Goal: Task Accomplishment & Management: Use online tool/utility

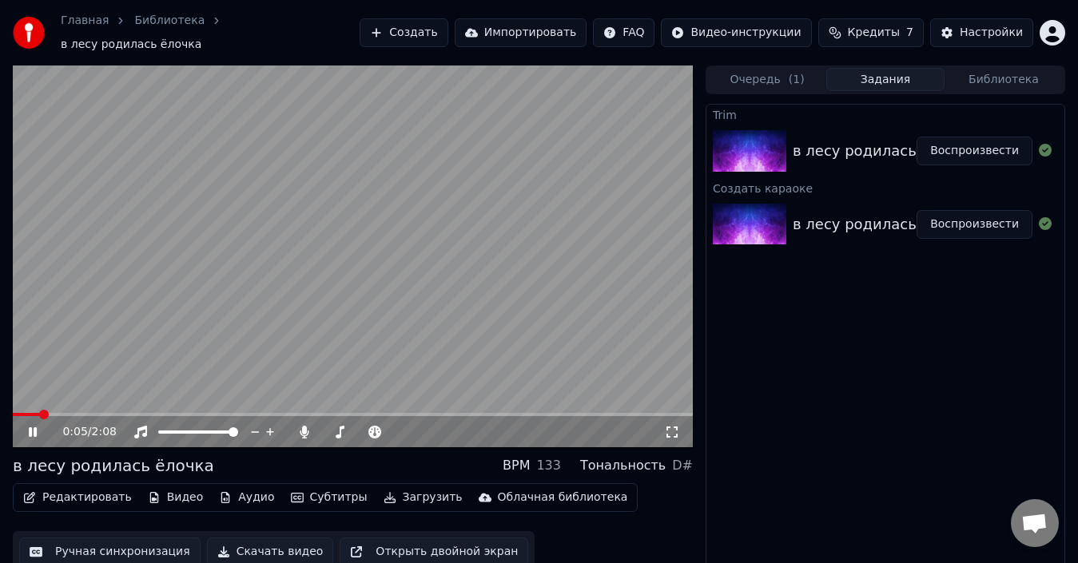
click at [30, 427] on icon at bounding box center [33, 432] width 8 height 10
click at [13, 410] on span at bounding box center [18, 415] width 10 height 10
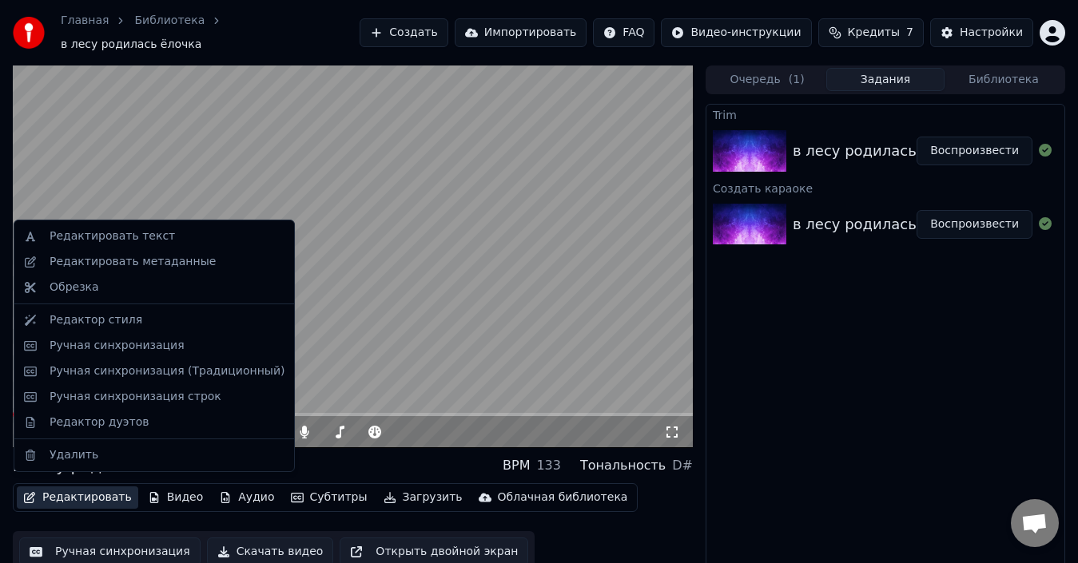
click at [50, 487] on button "Редактировать" at bounding box center [77, 498] width 121 height 22
click at [115, 240] on div "Редактировать текст" at bounding box center [112, 236] width 125 height 16
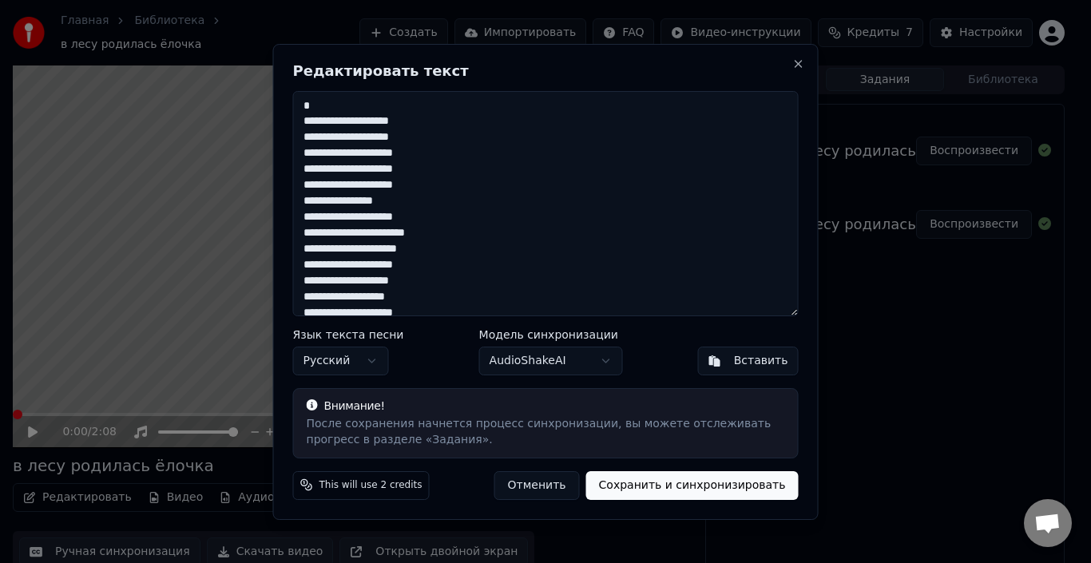
scroll to position [80, 0]
click at [552, 358] on button "AudioShakeAI" at bounding box center [551, 361] width 144 height 29
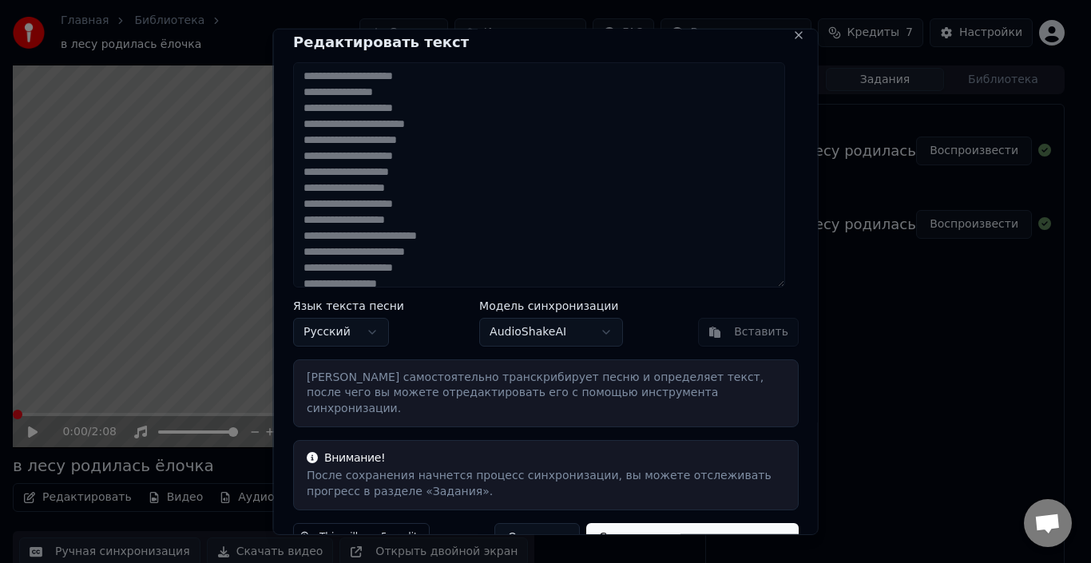
scroll to position [34, 0]
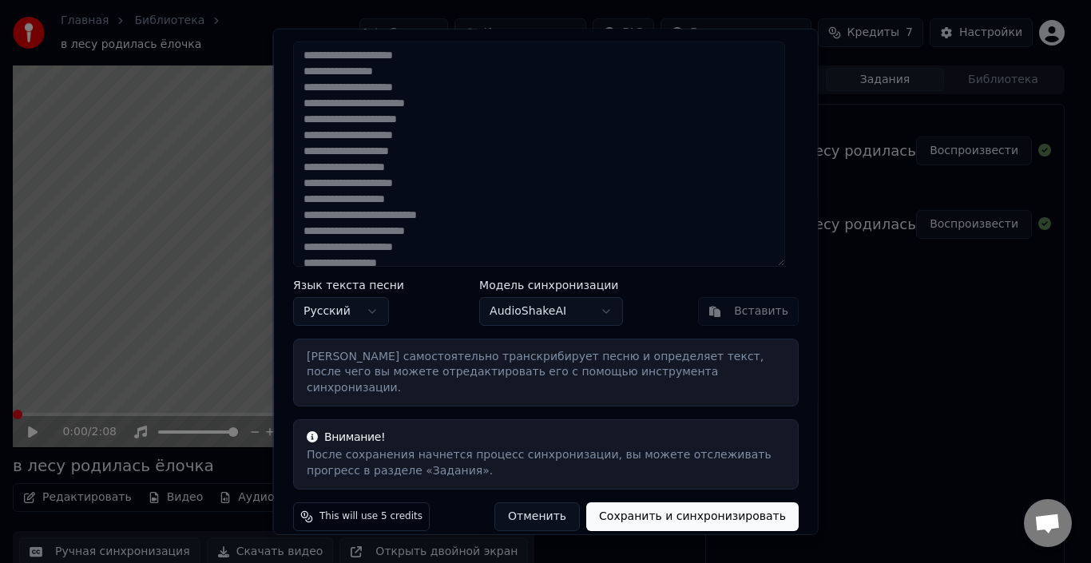
click at [705, 504] on button "Сохранить и синхронизировать" at bounding box center [692, 516] width 213 height 29
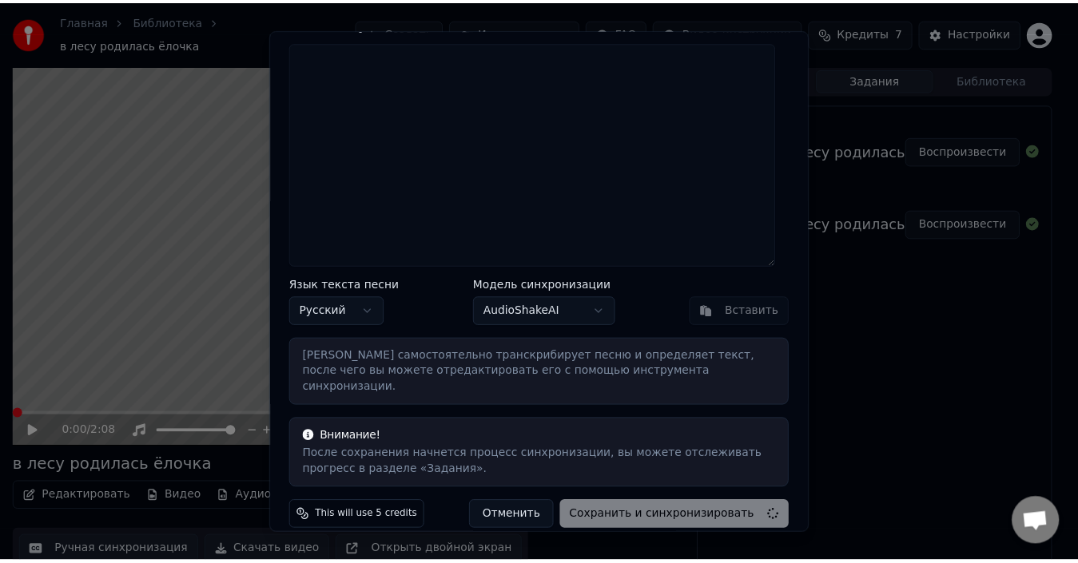
scroll to position [0, 0]
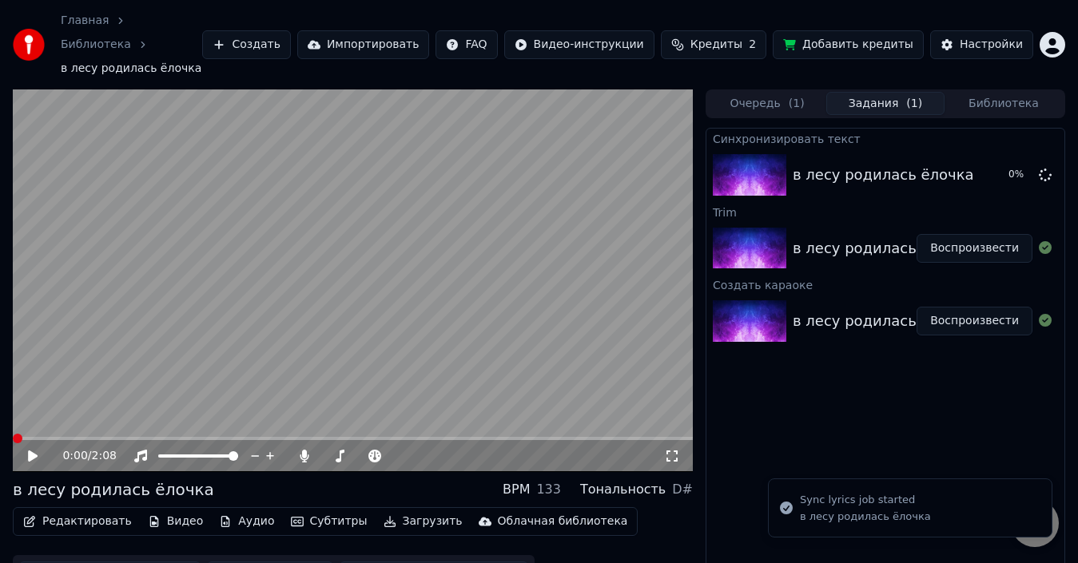
click at [31, 451] on icon at bounding box center [33, 456] width 10 height 11
click at [30, 451] on icon at bounding box center [33, 456] width 8 height 10
click at [78, 434] on span at bounding box center [83, 439] width 10 height 10
drag, startPoint x: 82, startPoint y: 416, endPoint x: 71, endPoint y: 415, distance: 11.3
click at [66, 440] on div "0:12 / 2:08" at bounding box center [353, 456] width 680 height 32
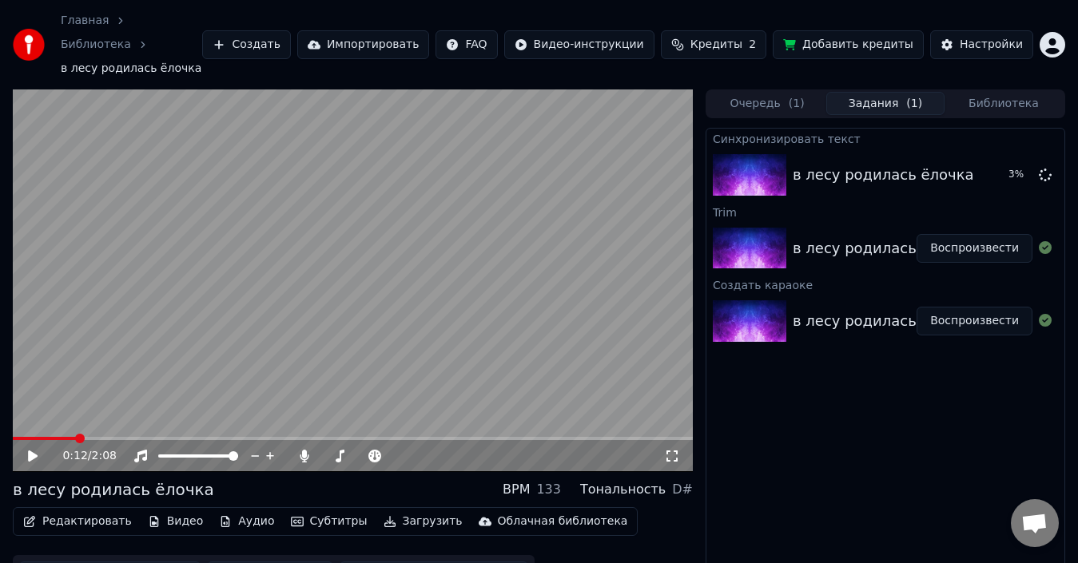
click at [75, 434] on span at bounding box center [80, 439] width 10 height 10
click at [61, 510] on button "Редактировать" at bounding box center [77, 521] width 121 height 22
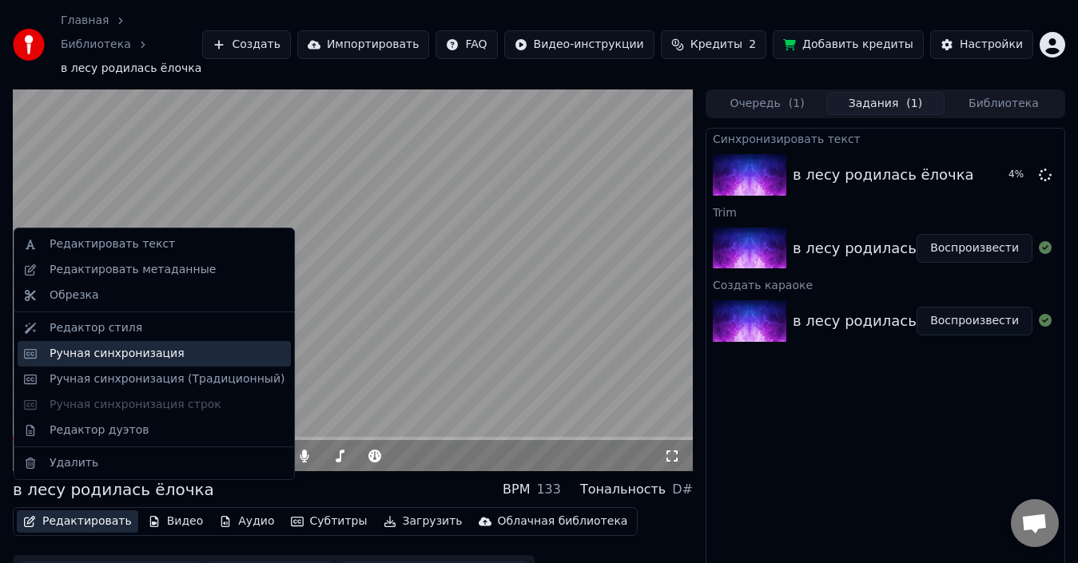
click at [103, 357] on div "Ручная синхронизация" at bounding box center [117, 354] width 135 height 16
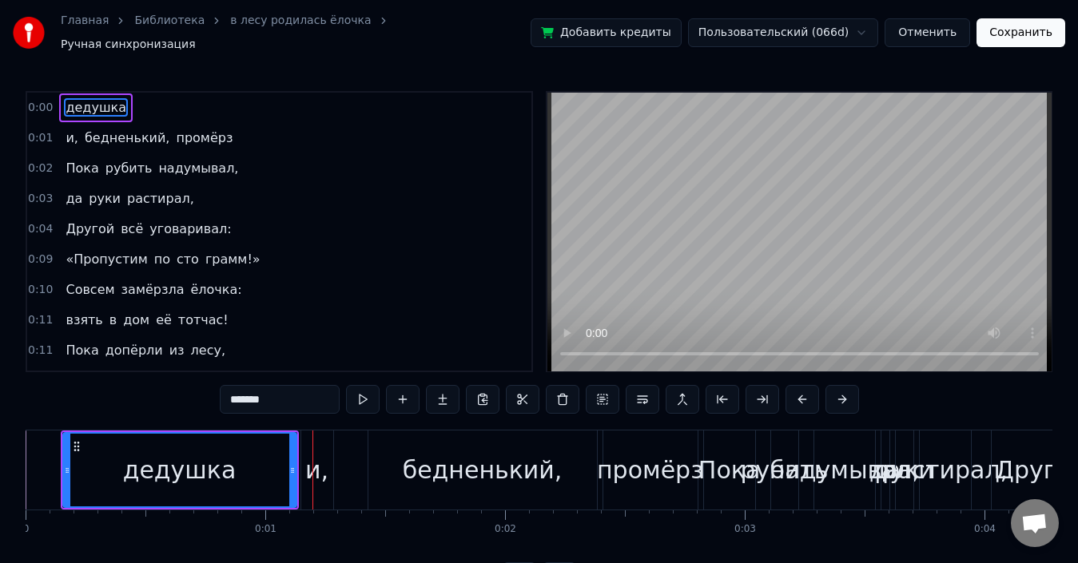
click at [79, 102] on span "дедушка" at bounding box center [96, 107] width 64 height 18
drag, startPoint x: 71, startPoint y: 104, endPoint x: 61, endPoint y: 105, distance: 10.5
click at [64, 105] on span "дедушка" at bounding box center [96, 107] width 64 height 18
click at [318, 452] on div "и," at bounding box center [316, 470] width 23 height 36
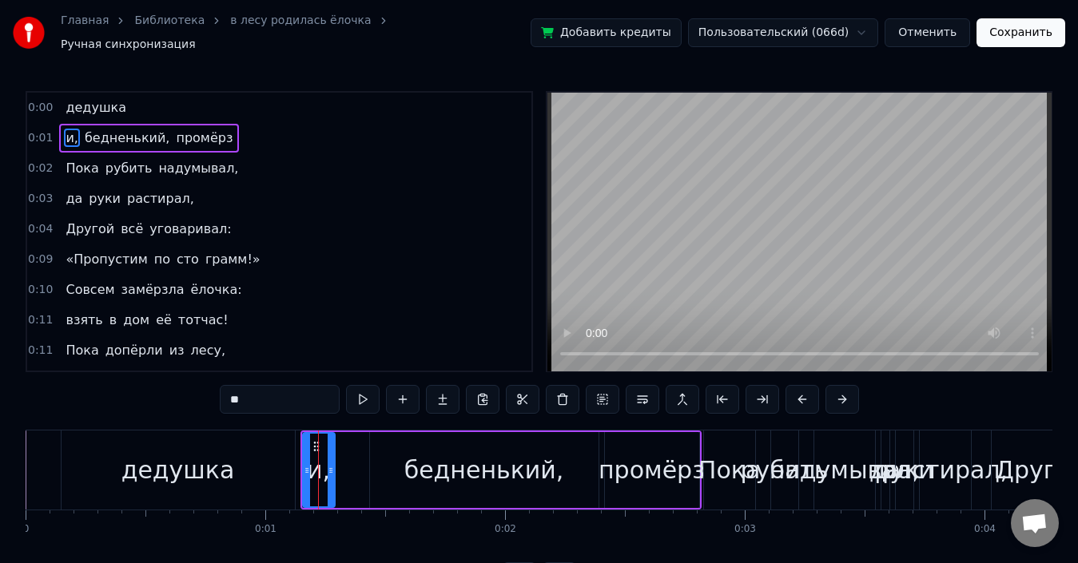
click at [435, 463] on div "бедненький," at bounding box center [484, 470] width 160 height 36
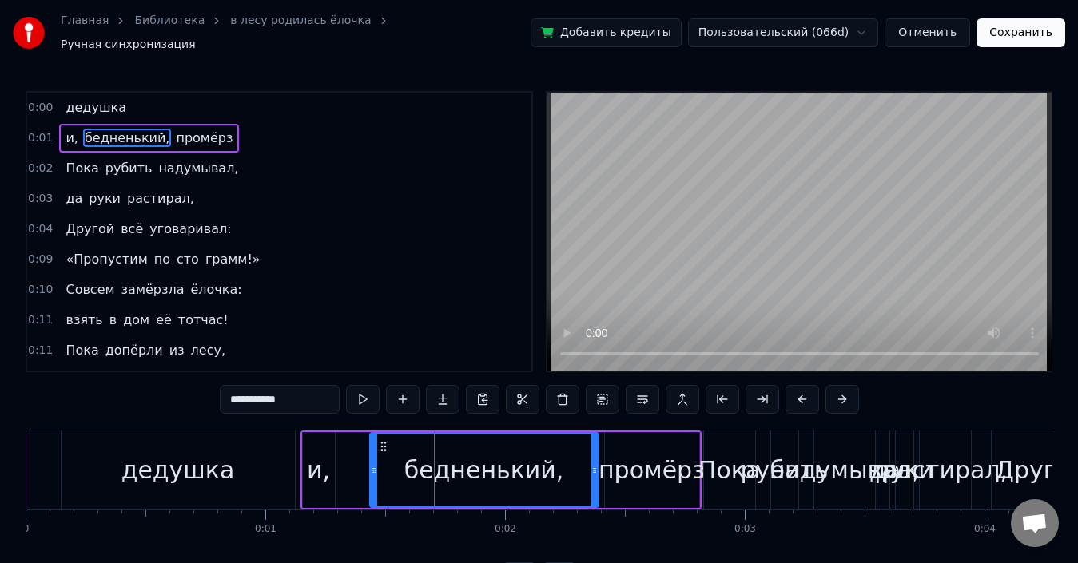
click at [237, 447] on div "дедушка" at bounding box center [178, 470] width 233 height 79
type input "*******"
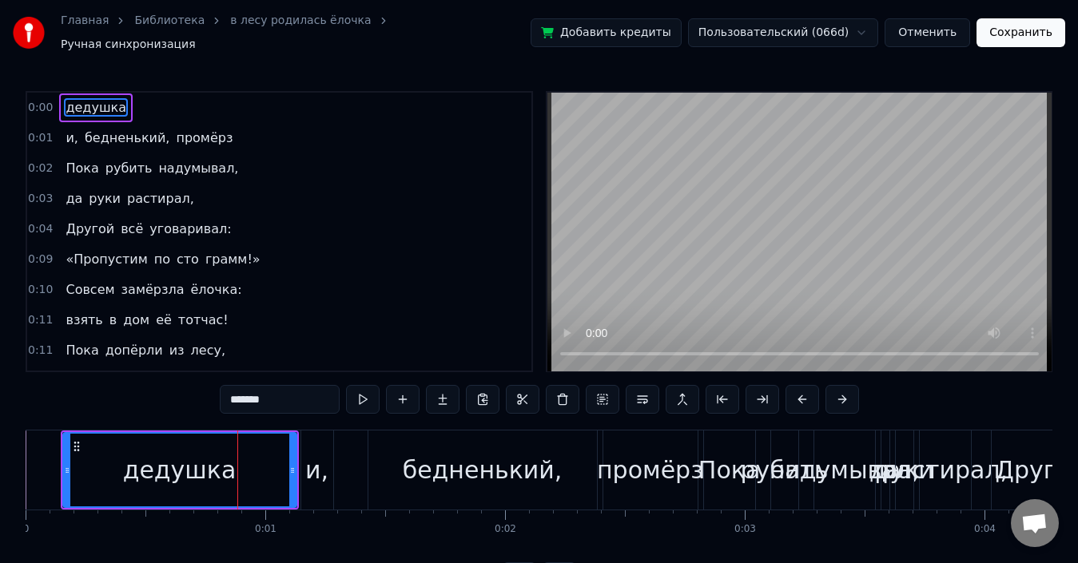
drag, startPoint x: 235, startPoint y: 439, endPoint x: 176, endPoint y: 439, distance: 59.1
click at [170, 439] on div "дедушка" at bounding box center [180, 470] width 232 height 73
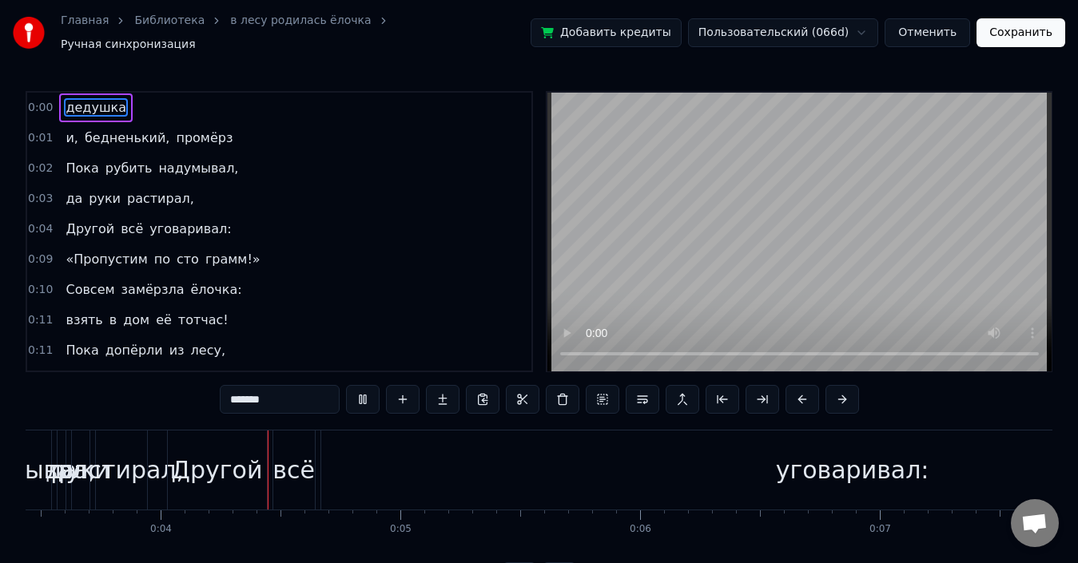
scroll to position [0, 886]
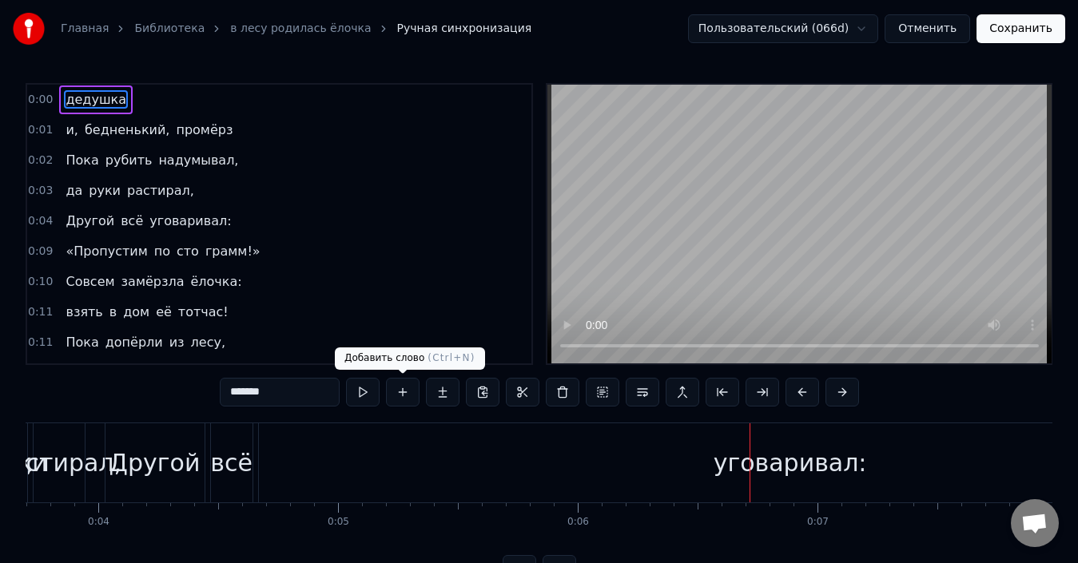
click at [402, 391] on button at bounding box center [403, 392] width 34 height 29
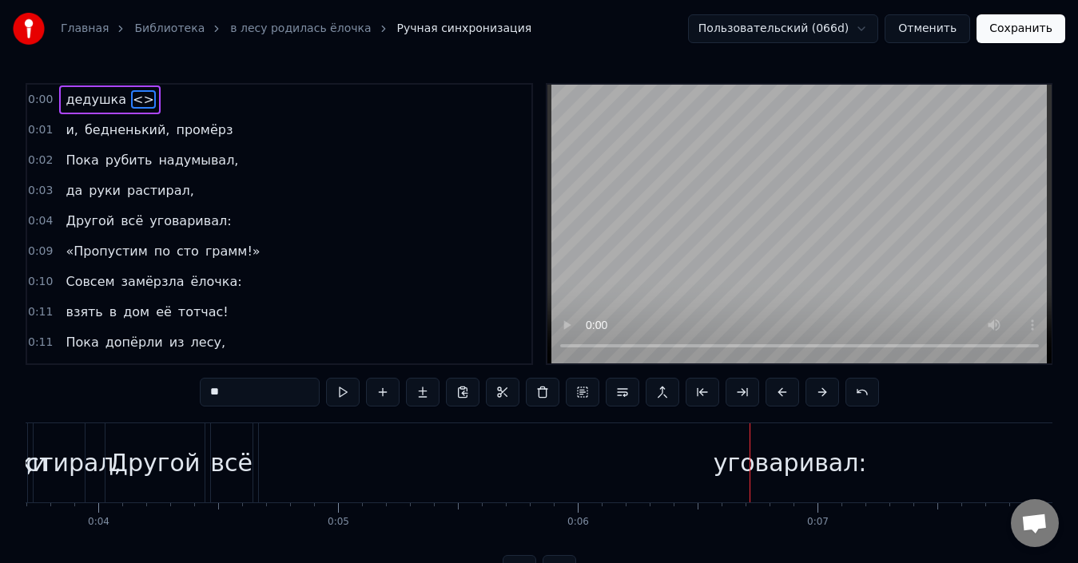
drag, startPoint x: 188, startPoint y: 443, endPoint x: 293, endPoint y: 443, distance: 105.5
click at [293, 443] on div "Другой всё уговаривал:" at bounding box center [715, 462] width 1221 height 79
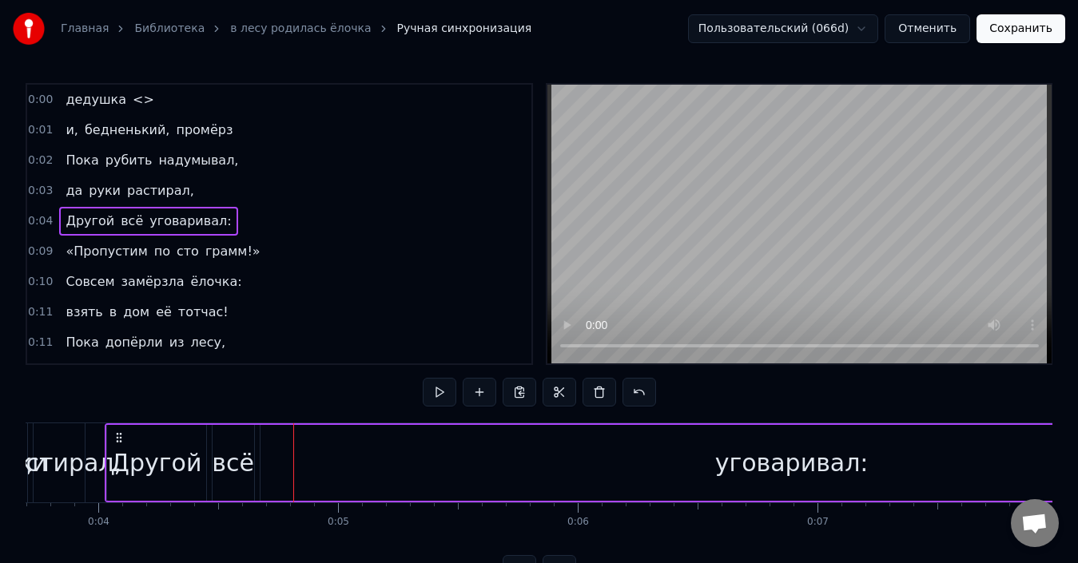
click at [148, 97] on div "0:00 дедушка <>" at bounding box center [279, 100] width 504 height 30
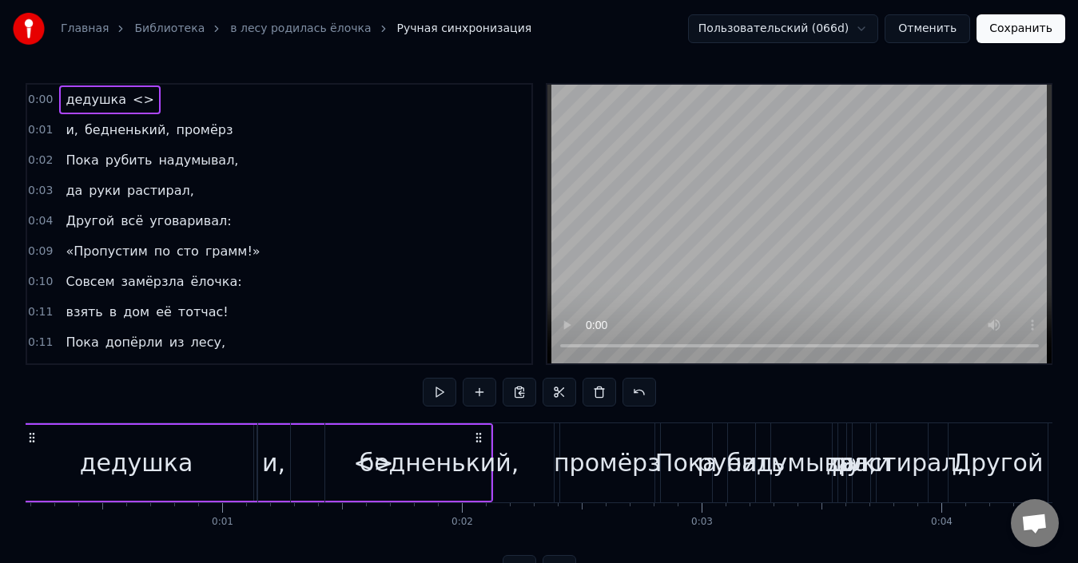
scroll to position [0, 0]
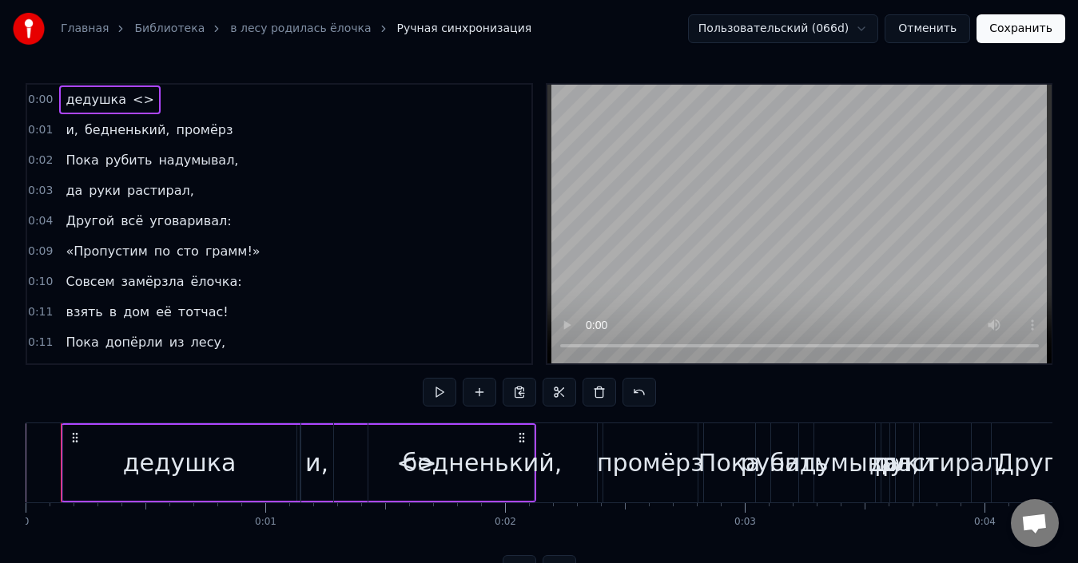
click at [1018, 27] on button "Сохранить" at bounding box center [1020, 28] width 89 height 29
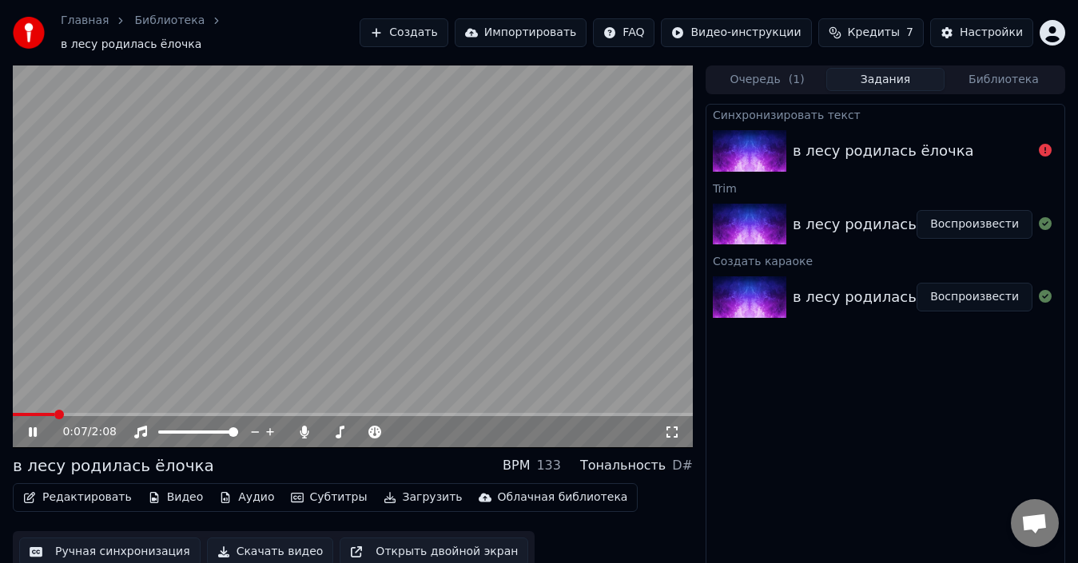
drag, startPoint x: 66, startPoint y: 409, endPoint x: 0, endPoint y: 407, distance: 65.5
click at [0, 407] on div "0:07 / 2:08 в лесу родилась ёлочка BPM 133 Тональность D# Редактировать Видео А…" at bounding box center [539, 324] width 1078 height 517
click at [13, 413] on span at bounding box center [13, 414] width 0 height 3
click at [30, 427] on icon at bounding box center [33, 432] width 8 height 10
click at [957, 217] on button "Воспроизвести" at bounding box center [974, 224] width 116 height 29
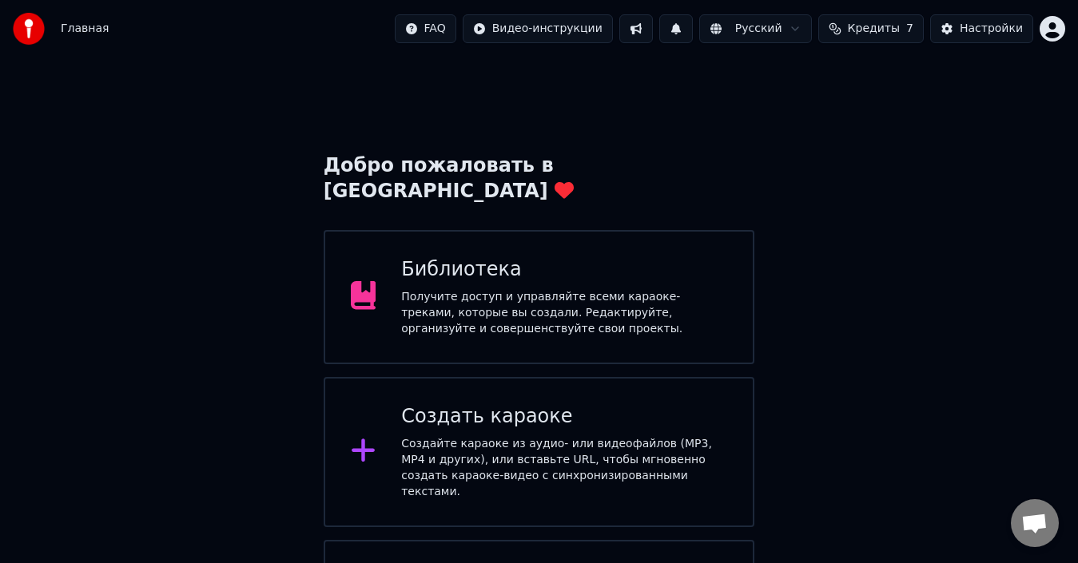
click at [373, 443] on div "Создать караоке Создайте караоке из аудио- или видеофайлов (MP3, MP4 и других),…" at bounding box center [539, 452] width 431 height 150
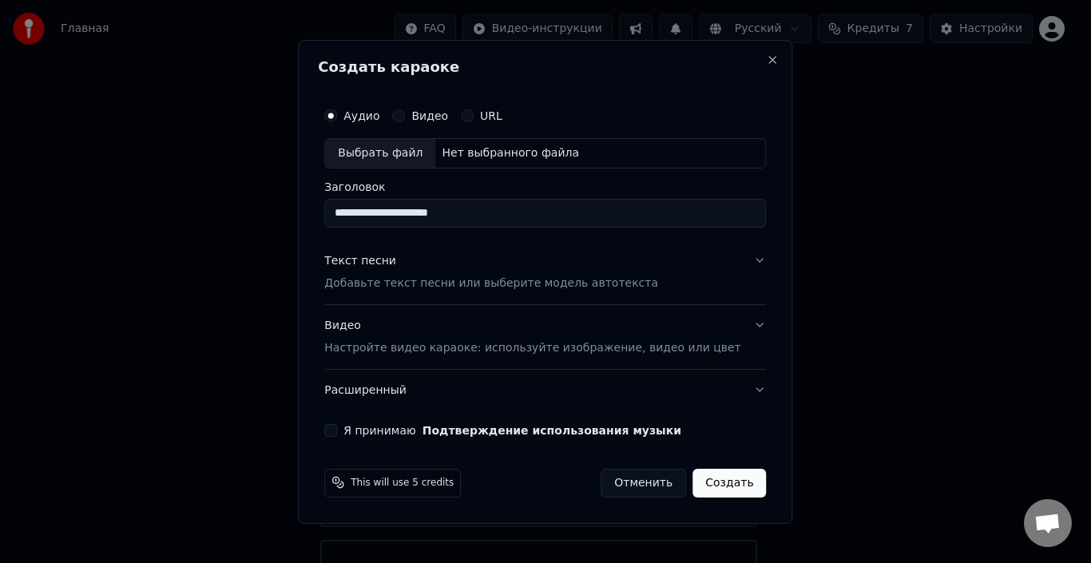
click at [426, 147] on div "Выбрать файл" at bounding box center [380, 153] width 110 height 29
type input "**********"
click at [731, 259] on button "Текст песни Добавьте текст песни или выберите модель автотекста" at bounding box center [545, 272] width 442 height 64
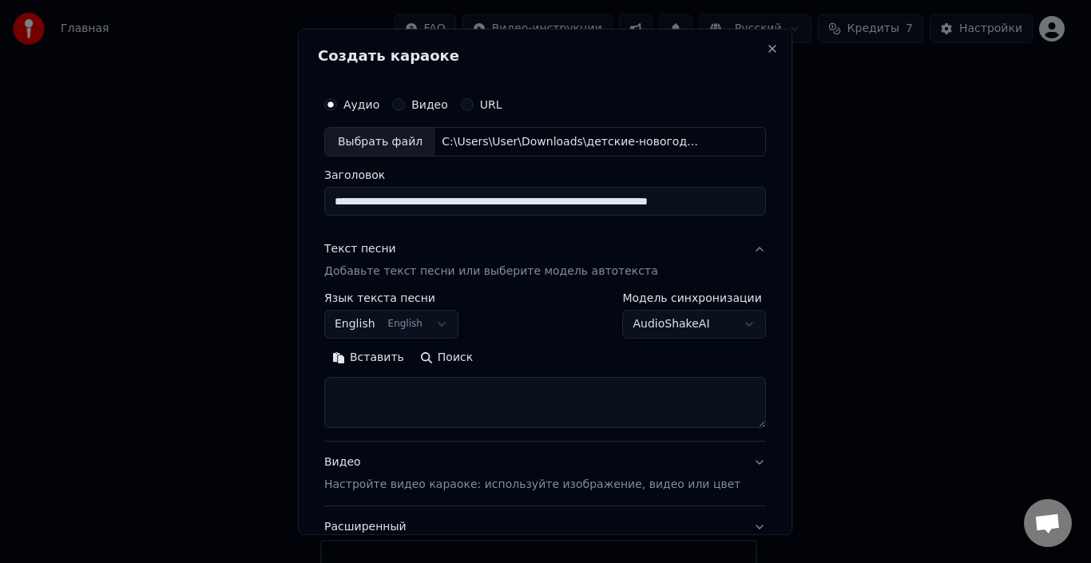
click at [423, 328] on button "English English" at bounding box center [391, 324] width 134 height 29
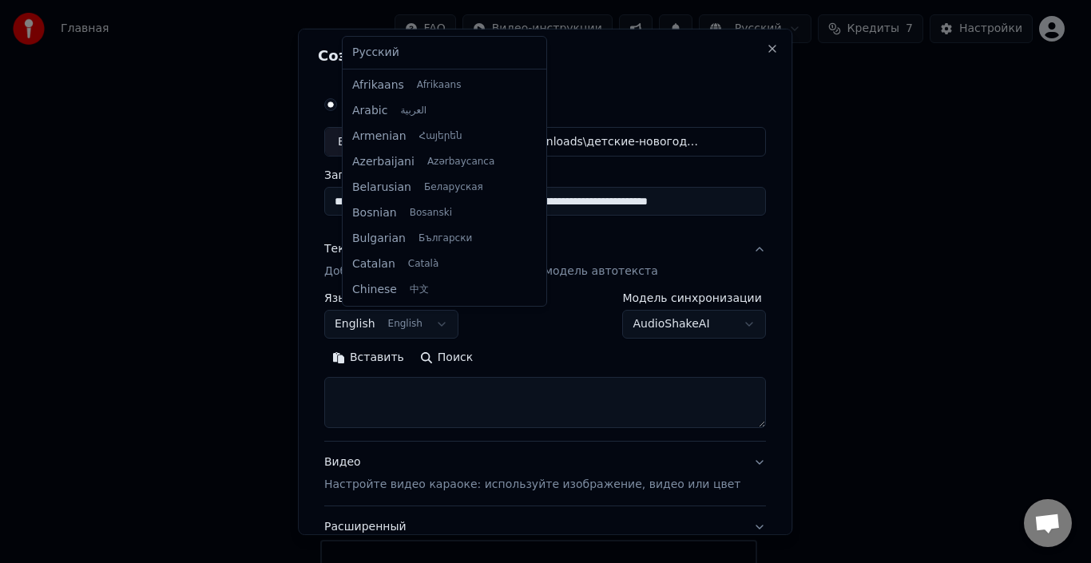
scroll to position [128, 0]
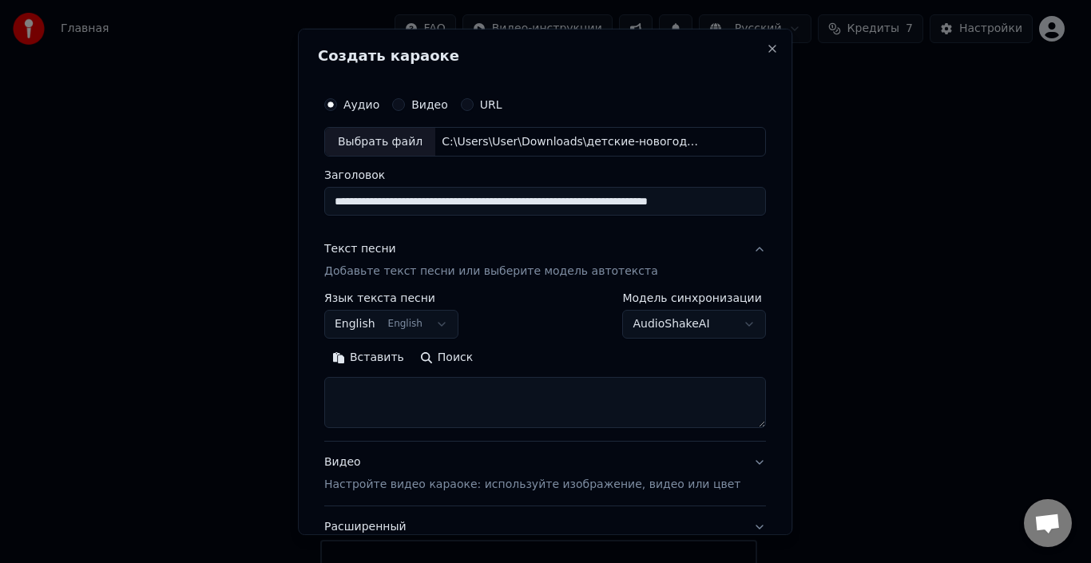
click at [414, 415] on body "Главная FAQ Видео-инструкции Русский Кредиты 7 Настройки Добро пожаловать в You…" at bounding box center [539, 342] width 1078 height 684
click at [415, 406] on textarea at bounding box center [545, 402] width 442 height 51
paste textarea "**********"
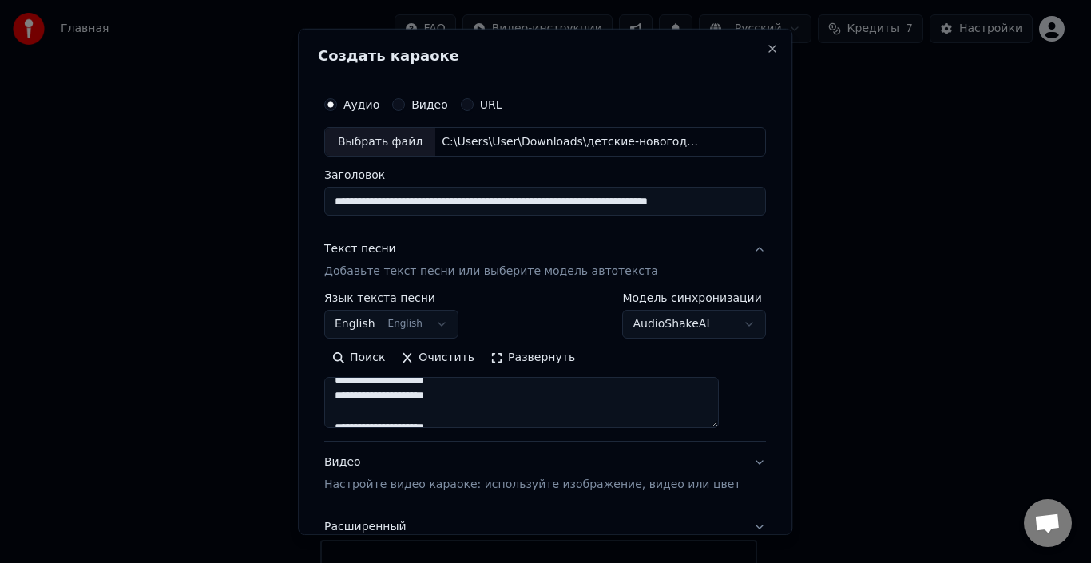
scroll to position [0, 0]
click at [470, 405] on textarea at bounding box center [521, 402] width 395 height 51
click at [473, 403] on textarea at bounding box center [521, 402] width 395 height 51
click at [472, 400] on textarea at bounding box center [521, 402] width 395 height 51
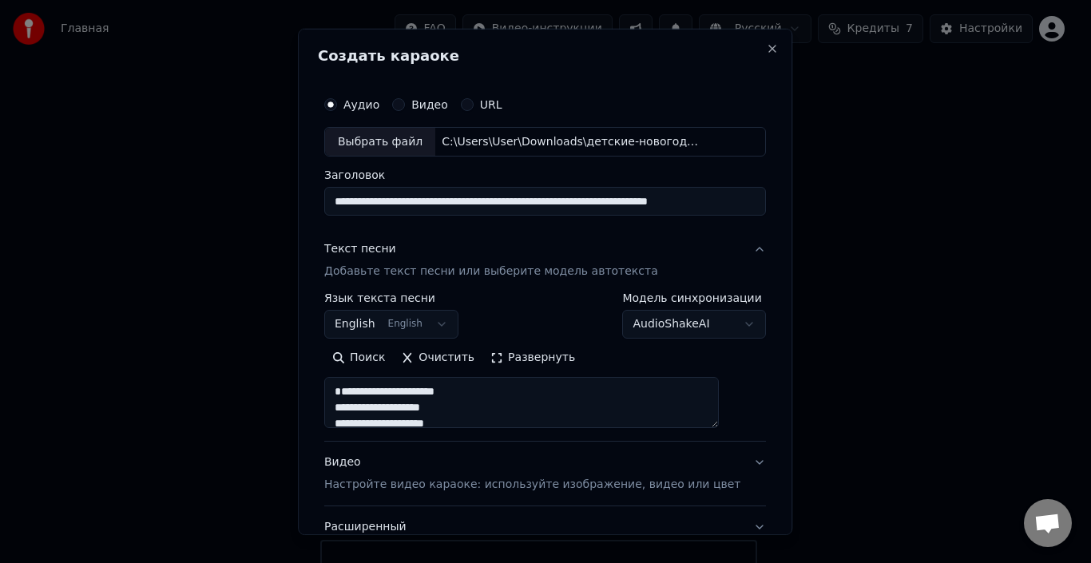
click at [480, 389] on textarea at bounding box center [521, 402] width 395 height 51
click at [477, 400] on textarea at bounding box center [521, 402] width 395 height 51
click at [478, 402] on textarea at bounding box center [521, 402] width 395 height 51
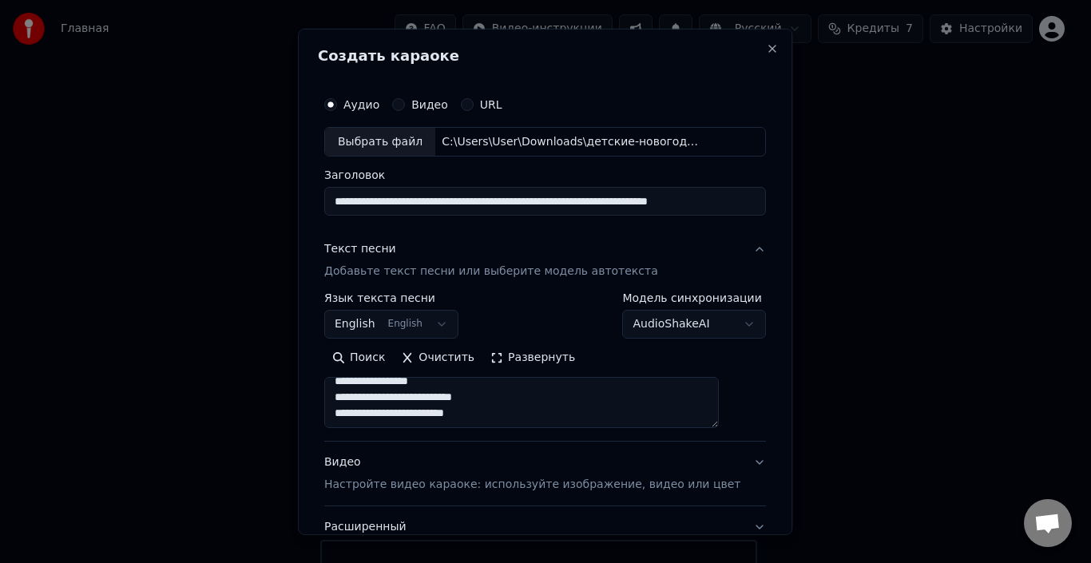
click at [475, 411] on textarea at bounding box center [521, 402] width 395 height 51
click at [459, 393] on textarea at bounding box center [521, 402] width 395 height 51
click at [490, 399] on textarea at bounding box center [521, 402] width 395 height 51
click at [492, 410] on textarea at bounding box center [521, 402] width 395 height 51
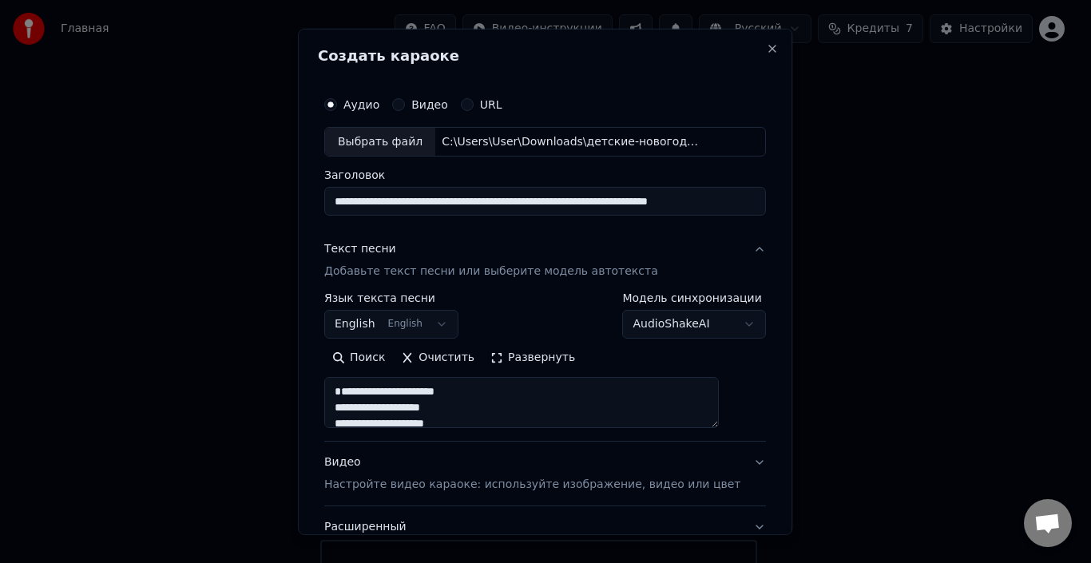
click at [489, 395] on textarea at bounding box center [521, 402] width 395 height 51
click at [490, 389] on textarea at bounding box center [521, 402] width 395 height 51
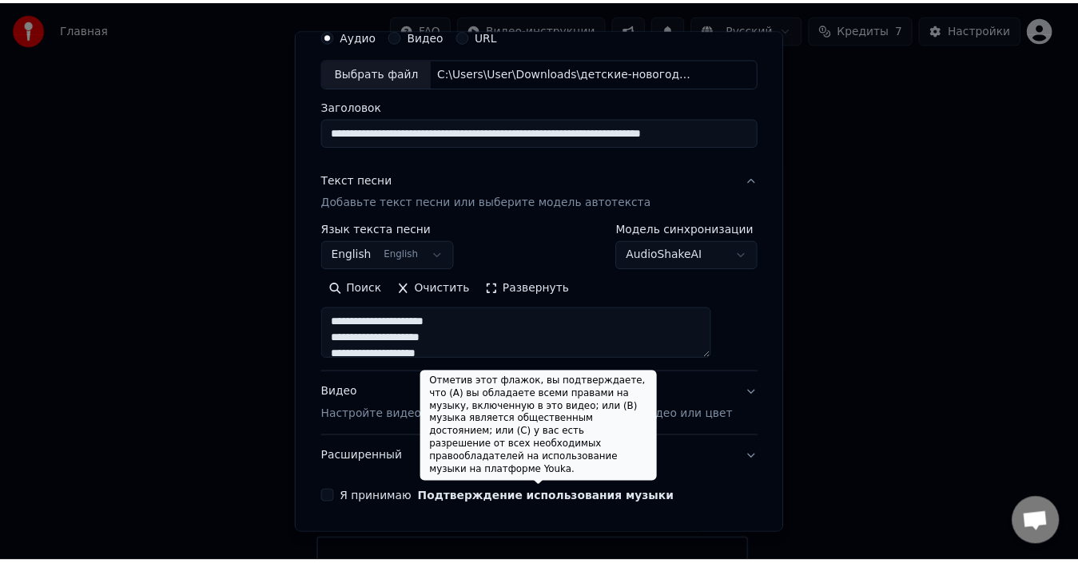
scroll to position [125, 0]
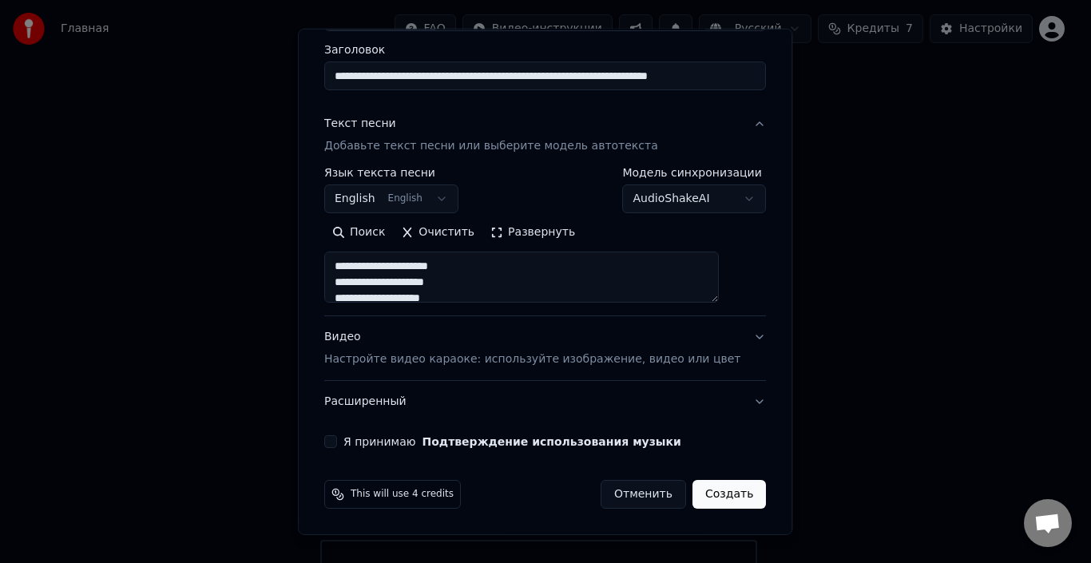
type textarea "**********"
click at [337, 437] on button "Я принимаю Подтверждение использования музыки" at bounding box center [330, 441] width 13 height 13
click at [693, 495] on button "Создать" at bounding box center [729, 494] width 73 height 29
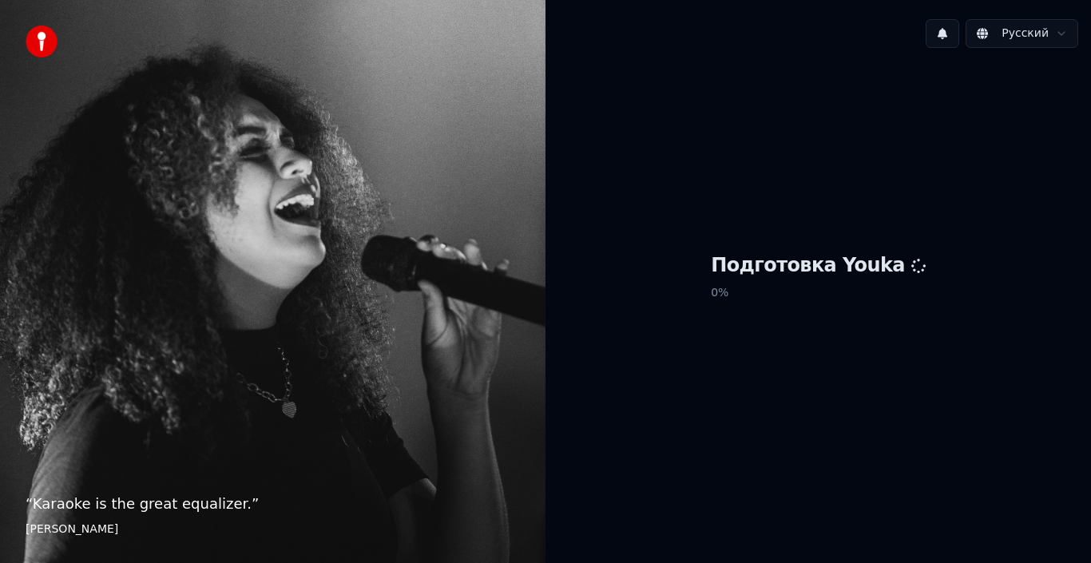
click at [621, 27] on div "Русский" at bounding box center [819, 33] width 546 height 54
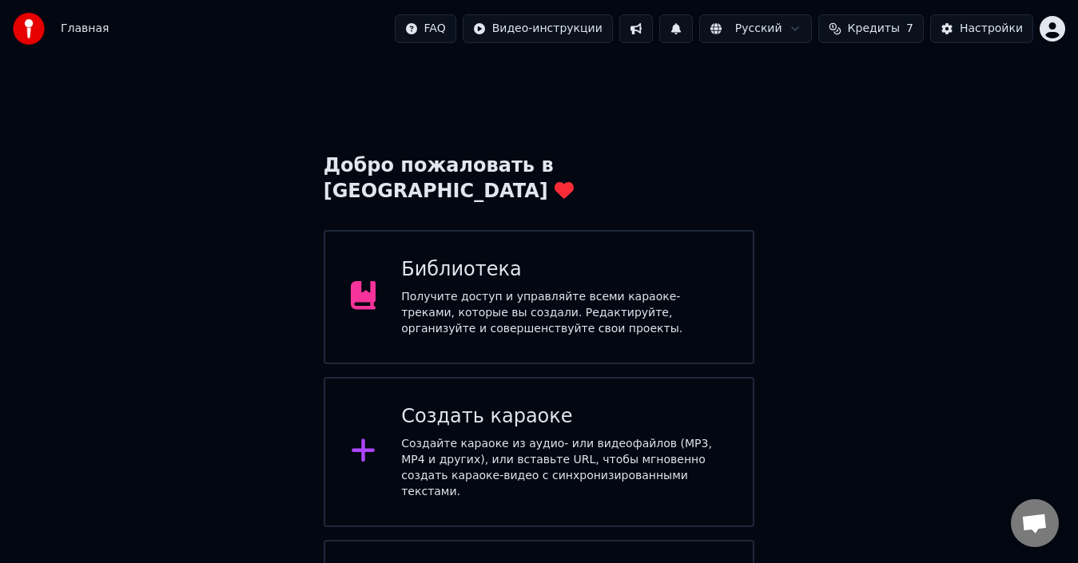
click at [359, 439] on icon at bounding box center [363, 450] width 23 height 23
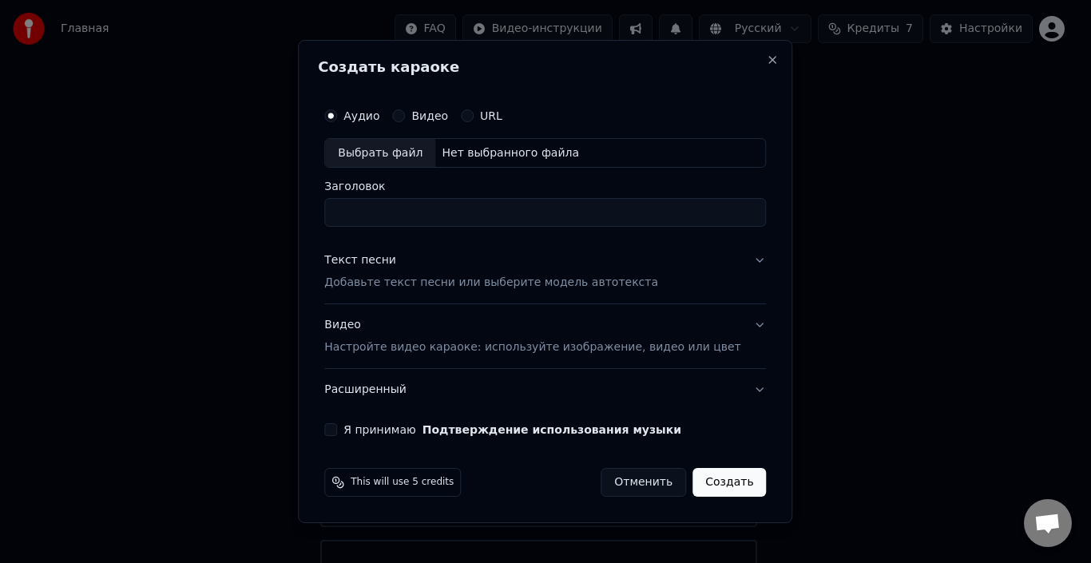
click at [411, 159] on div "Выбрать файл" at bounding box center [380, 153] width 110 height 29
click at [733, 210] on input "**********" at bounding box center [545, 213] width 442 height 29
click at [727, 211] on input "**********" at bounding box center [545, 213] width 442 height 29
type input "*"
type input "**********"
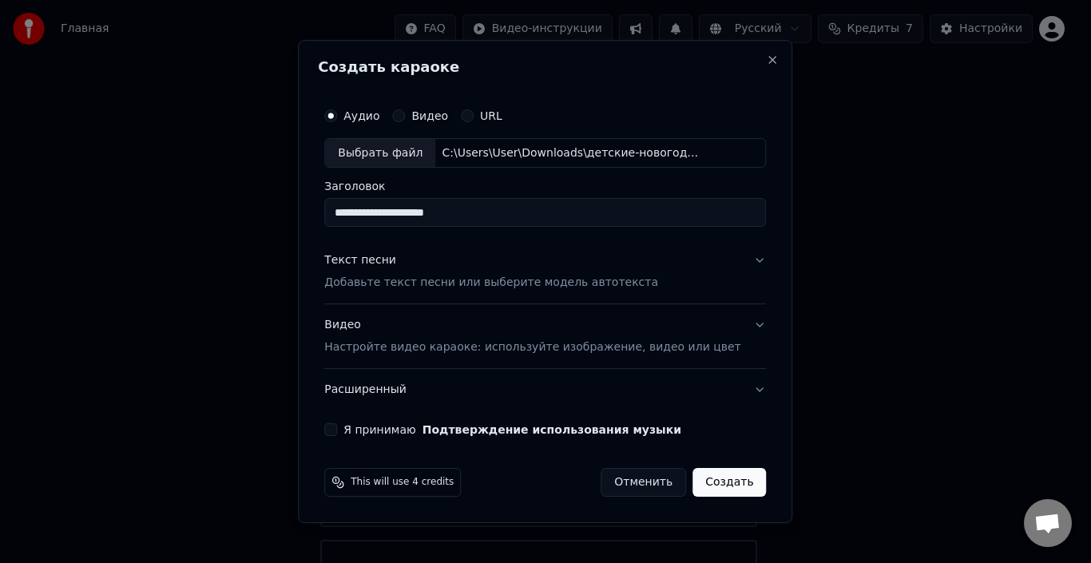
click at [614, 283] on p "Добавьте текст песни или выберите модель автотекста" at bounding box center [491, 284] width 334 height 16
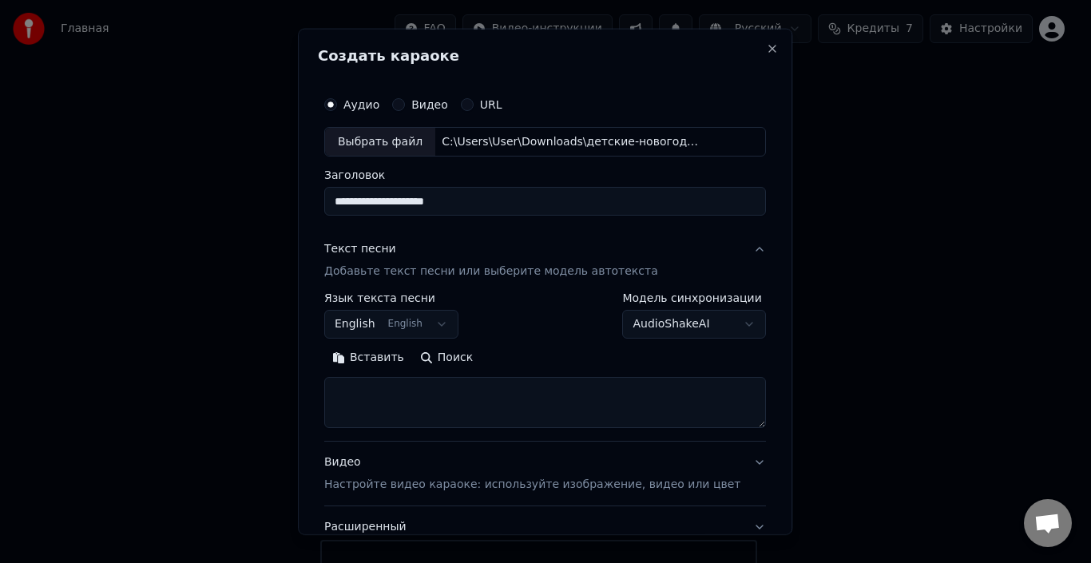
type textarea "*"
click at [614, 403] on textarea at bounding box center [521, 402] width 395 height 51
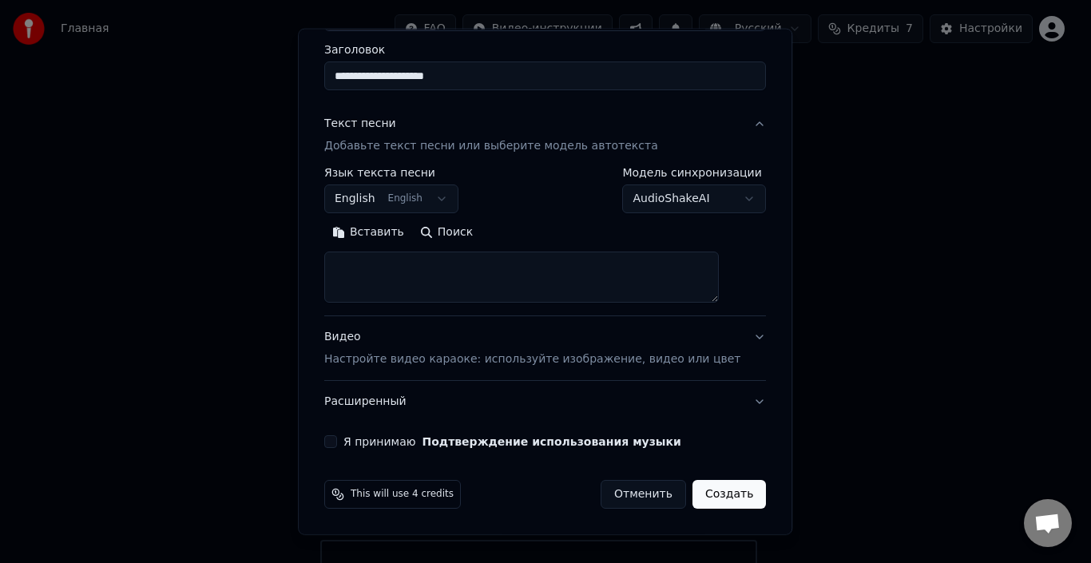
paste textarea "**********"
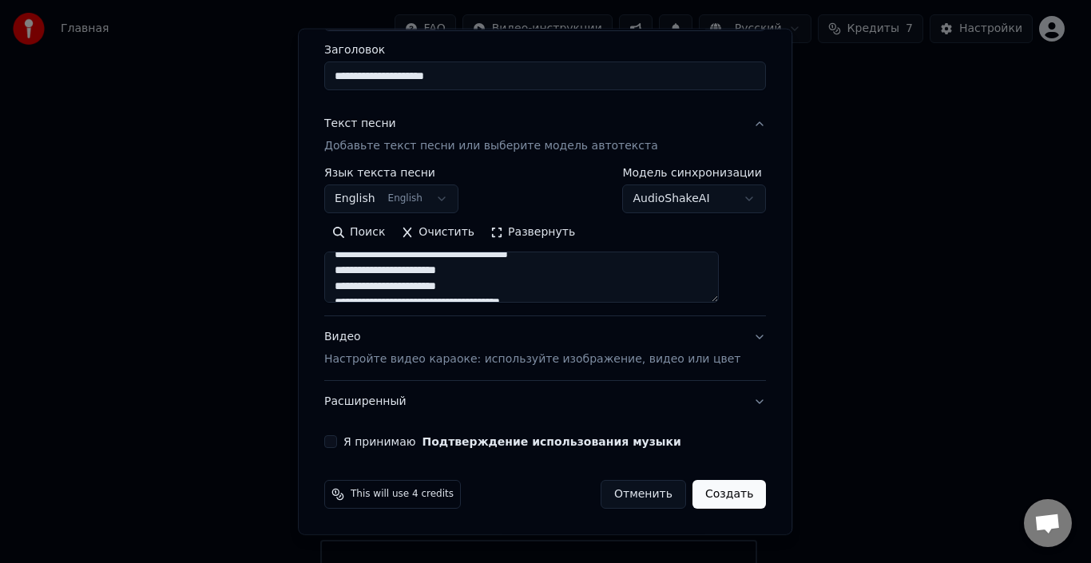
scroll to position [260, 0]
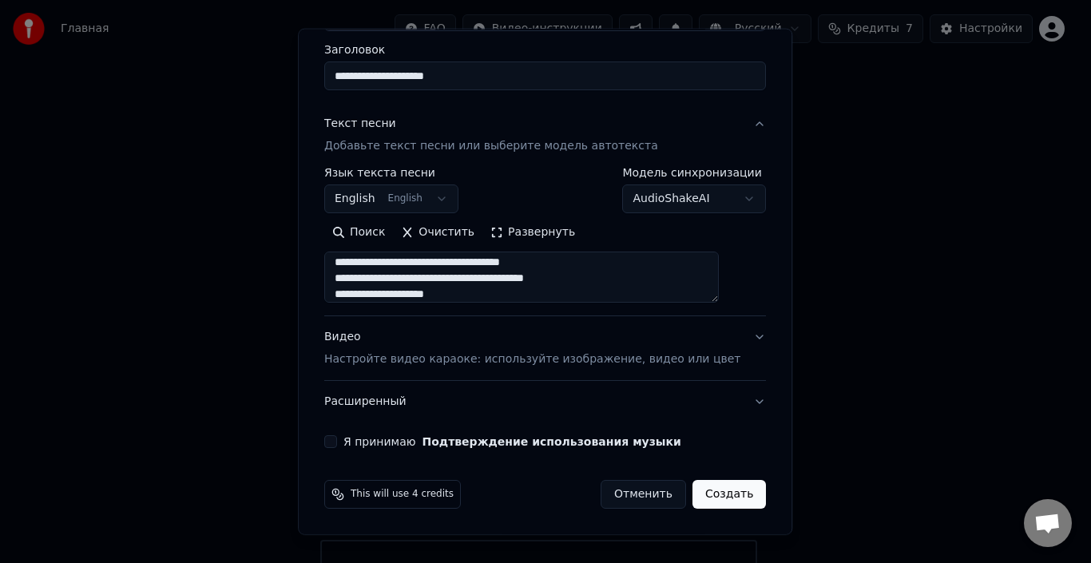
click at [506, 229] on button "Развернуть" at bounding box center [533, 233] width 101 height 26
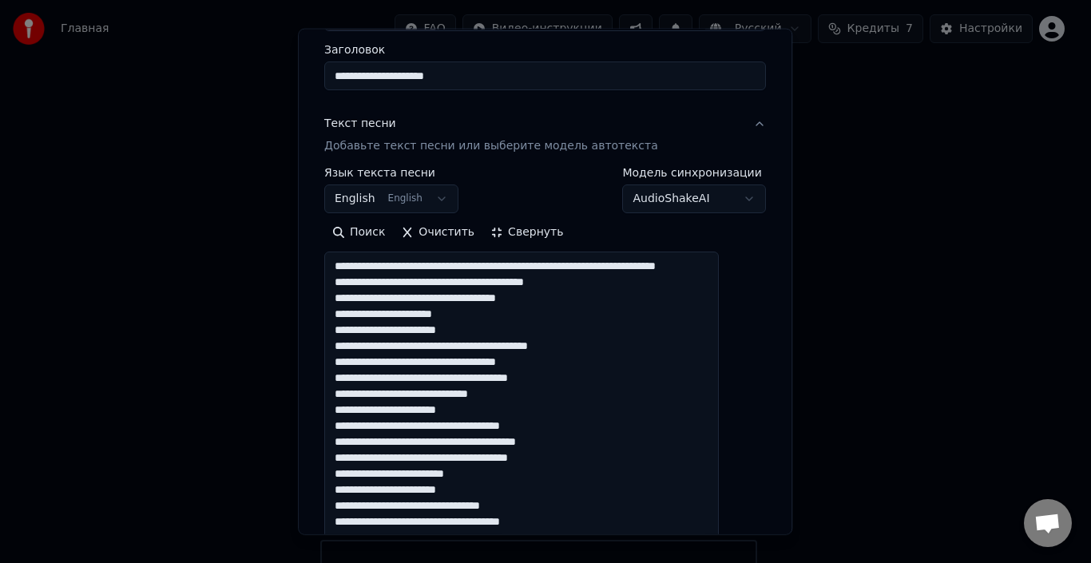
scroll to position [0, 0]
click at [535, 264] on textarea at bounding box center [521, 490] width 395 height 476
drag, startPoint x: 548, startPoint y: 307, endPoint x: 571, endPoint y: 303, distance: 23.5
click at [571, 303] on textarea "**********" at bounding box center [521, 490] width 395 height 476
click at [639, 310] on textarea "**********" at bounding box center [521, 490] width 395 height 476
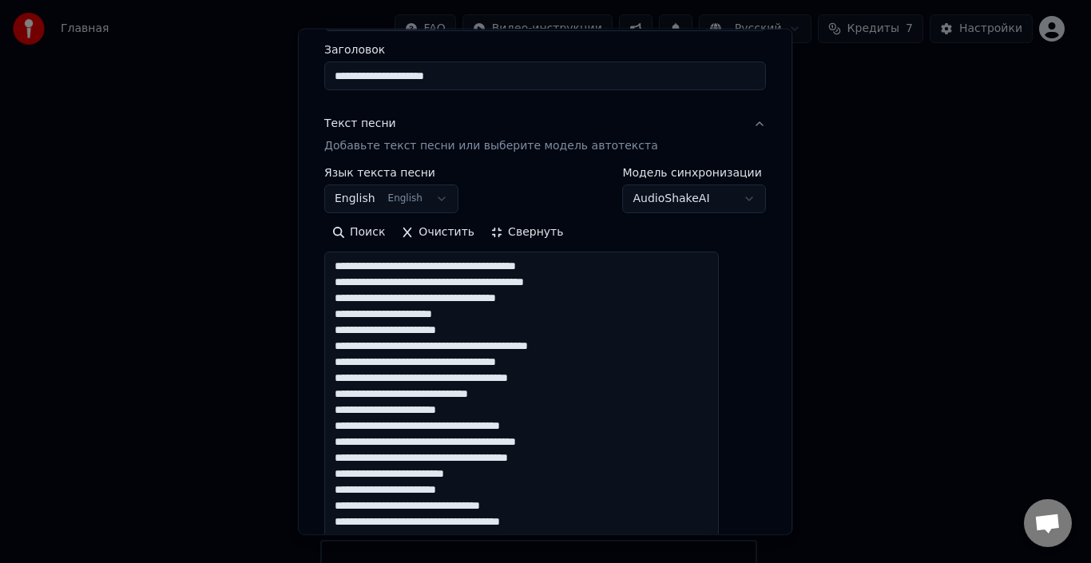
type textarea "**********"
drag, startPoint x: 607, startPoint y: 284, endPoint x: 352, endPoint y: 284, distance: 255.6
click at [352, 284] on textarea "**********" at bounding box center [521, 490] width 395 height 476
click at [635, 321] on textarea "**********" at bounding box center [521, 490] width 395 height 476
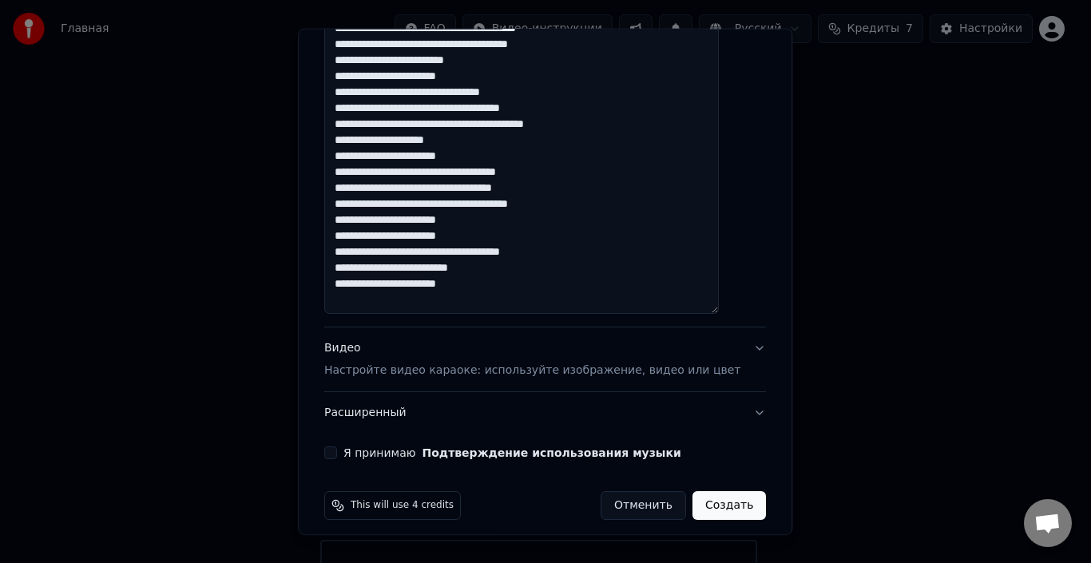
scroll to position [550, 0]
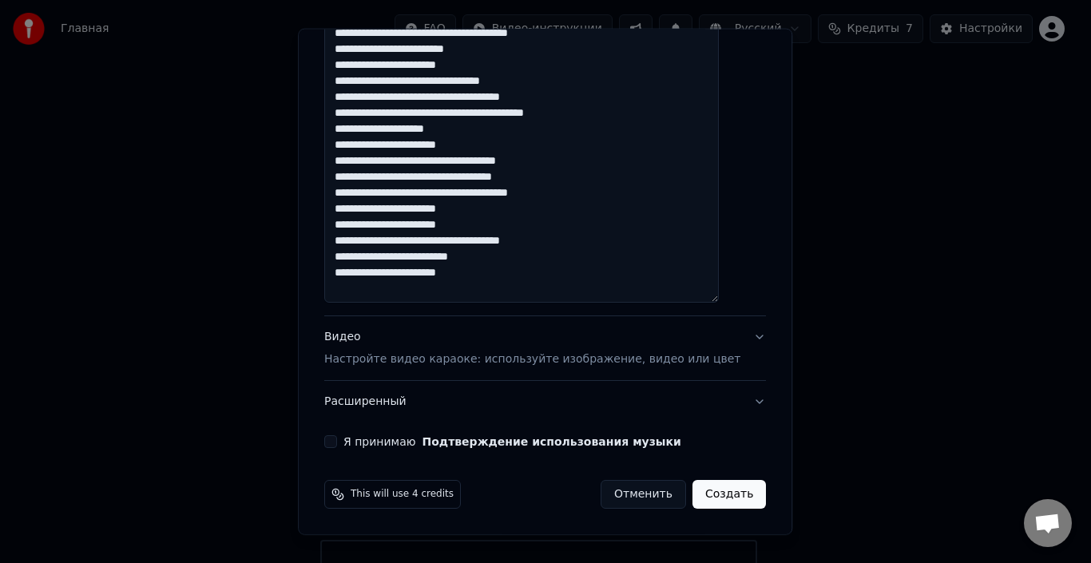
click at [447, 363] on p "Настройте видео караоке: используйте изображение, видео или цвет" at bounding box center [532, 360] width 416 height 16
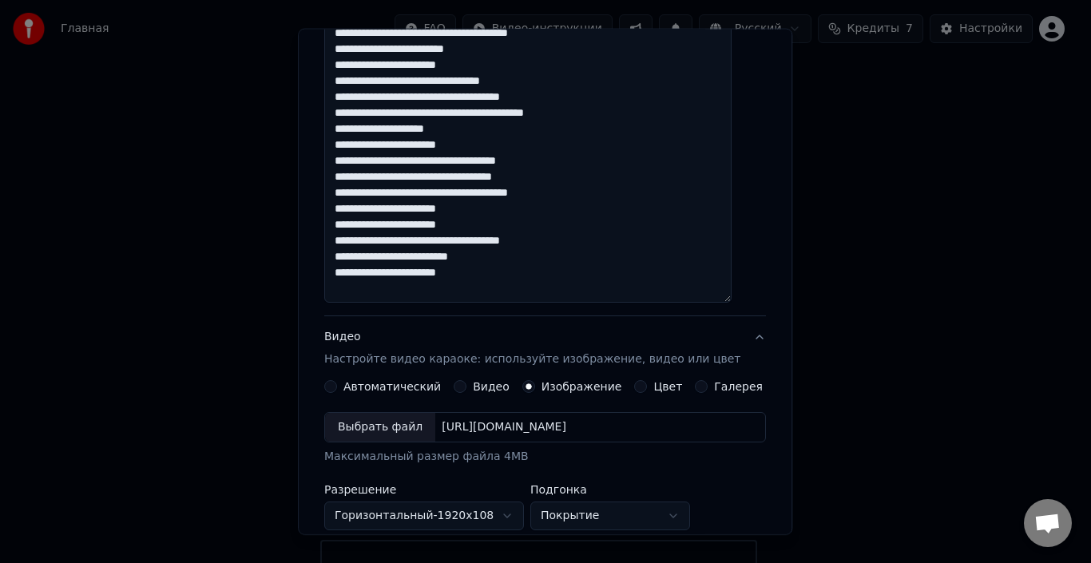
scroll to position [292, 0]
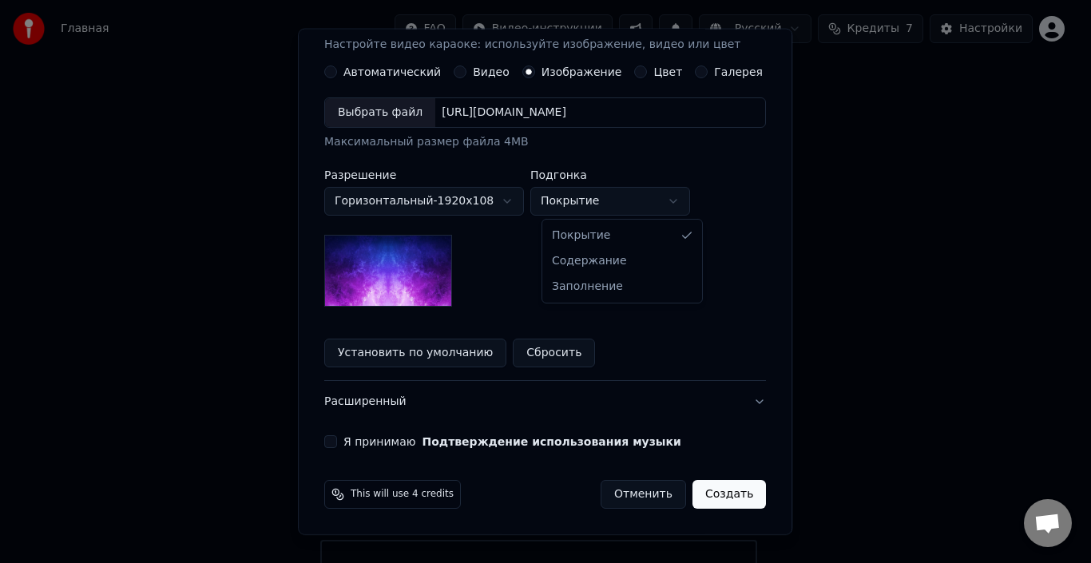
click at [683, 198] on body "Главная FAQ Видео-инструкции Русский Кредиты 7 Настройки Добро пожаловать в You…" at bounding box center [539, 342] width 1078 height 684
select select "****"
click at [562, 175] on label "Подгонка" at bounding box center [610, 174] width 160 height 11
click at [374, 177] on label "Разрешение" at bounding box center [424, 174] width 200 height 11
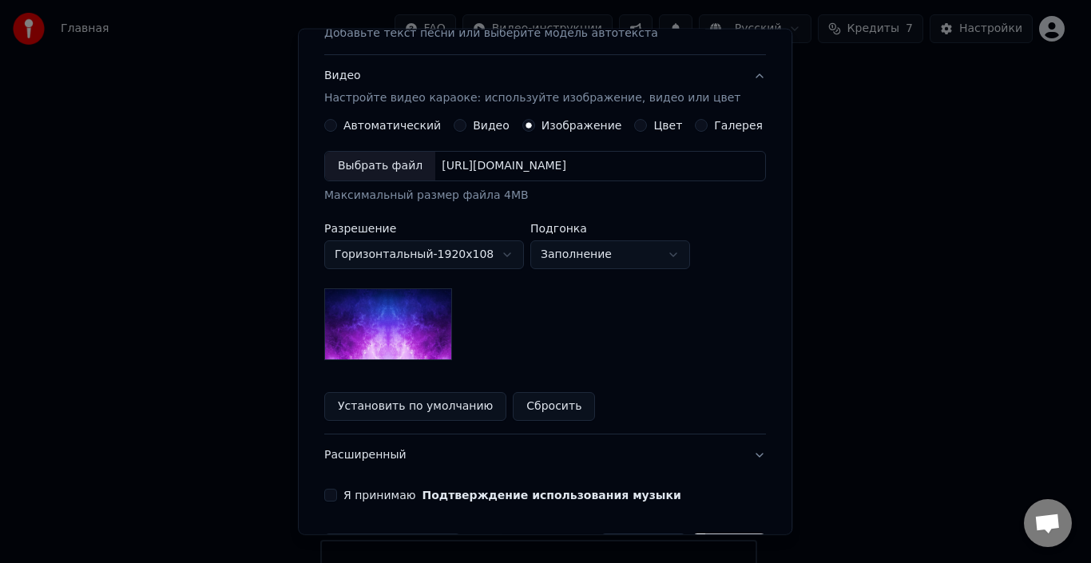
scroll to position [132, 0]
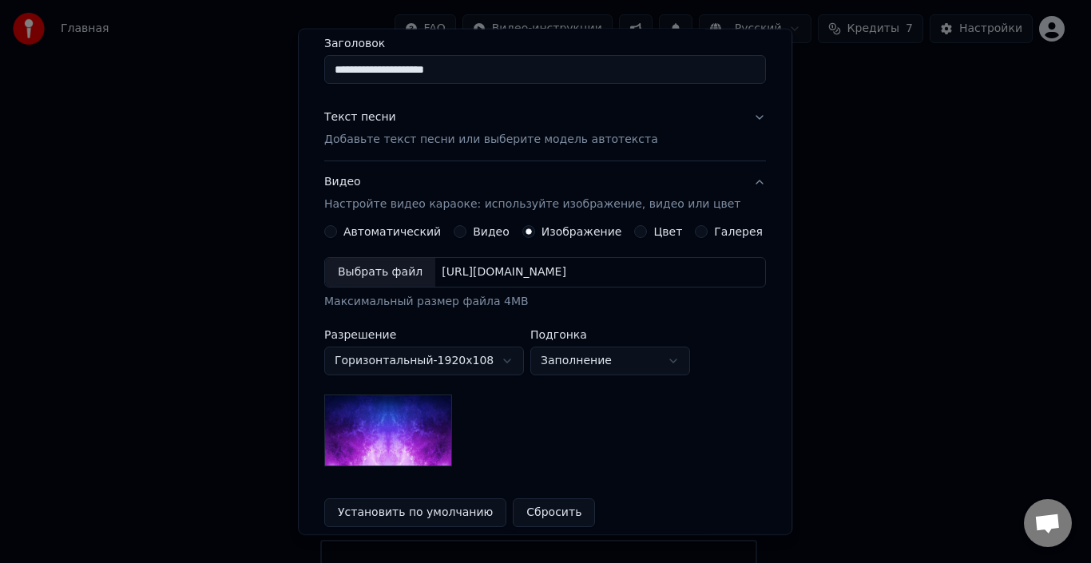
click at [580, 228] on label "Изображение" at bounding box center [582, 231] width 81 height 11
click at [535, 228] on button "Изображение" at bounding box center [528, 231] width 13 height 13
click at [728, 228] on label "Галерея" at bounding box center [739, 231] width 49 height 11
click at [709, 228] on button "Галерея" at bounding box center [702, 231] width 13 height 13
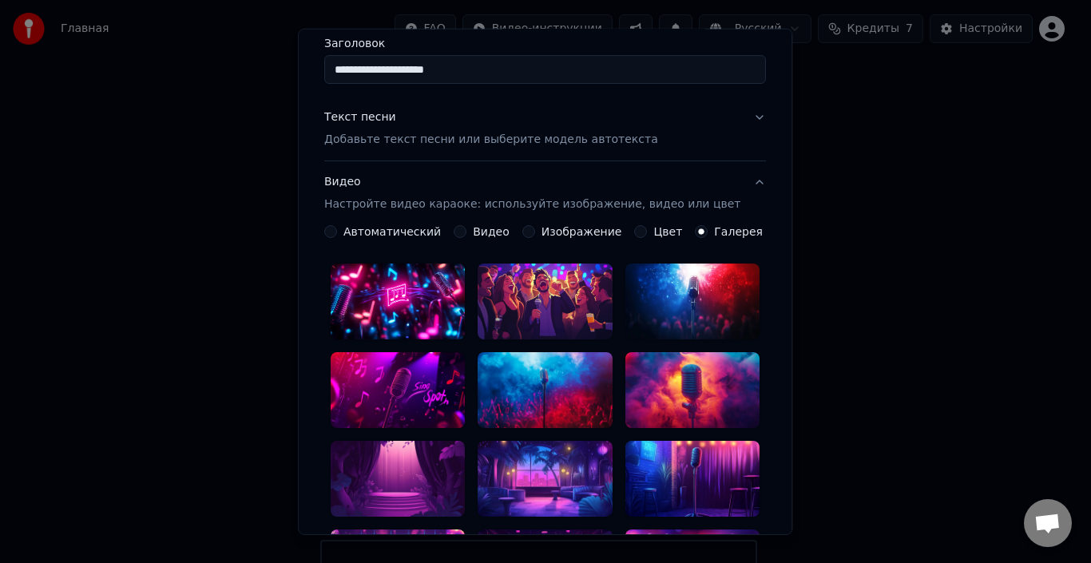
click at [527, 235] on button "Изображение" at bounding box center [528, 231] width 13 height 13
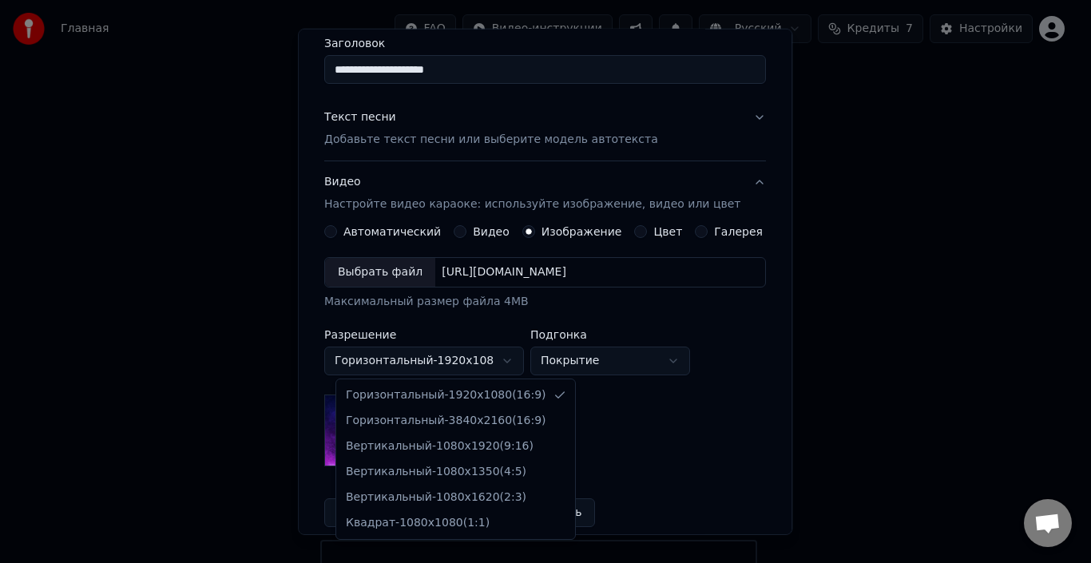
click at [519, 359] on body "Главная FAQ Видео-инструкции Русский Кредиты 7 Настройки Добро пожаловать в You…" at bounding box center [539, 342] width 1078 height 684
click at [682, 356] on body "Главная FAQ Видео-инструкции Русский Кредиты 7 Настройки Добро пожаловать в You…" at bounding box center [539, 342] width 1078 height 684
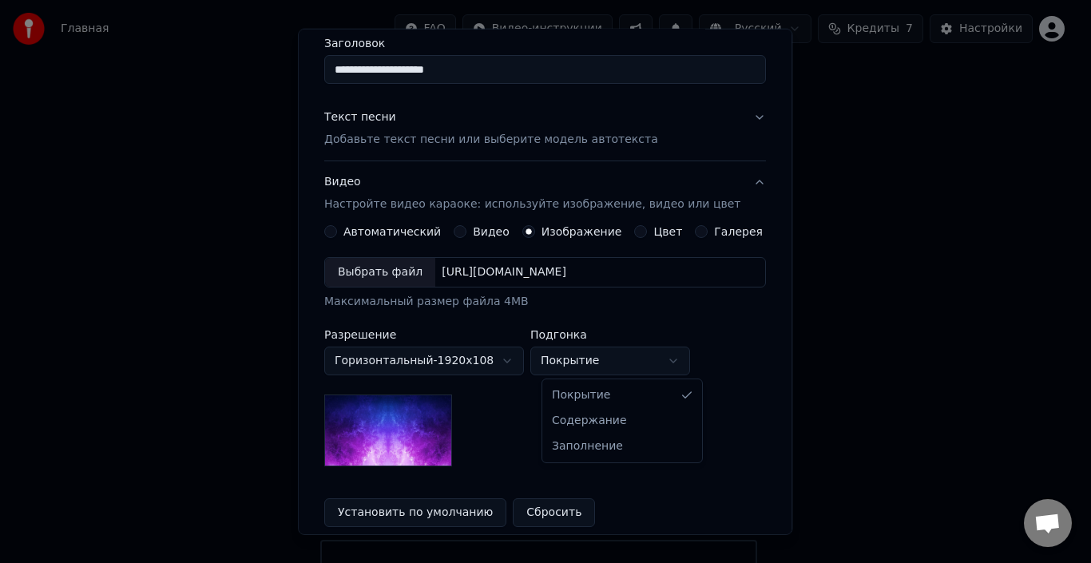
click at [591, 356] on body "Главная FAQ Видео-инструкции Русский Кредиты 7 Настройки Добро пожаловать в You…" at bounding box center [539, 342] width 1078 height 684
click at [417, 411] on body "Главная FAQ Видео-инструкции Русский Кредиты 7 Настройки Добро пожаловать в You…" at bounding box center [539, 342] width 1078 height 684
click at [417, 415] on img at bounding box center [388, 431] width 128 height 72
click at [421, 419] on img at bounding box center [388, 431] width 128 height 72
click at [421, 428] on img at bounding box center [388, 431] width 128 height 72
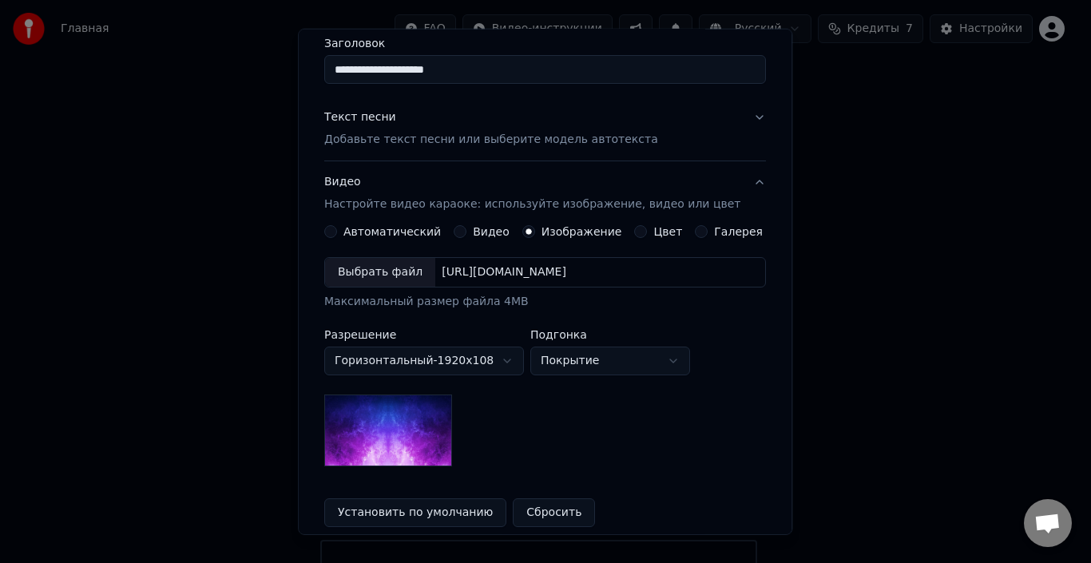
click at [422, 430] on img at bounding box center [388, 431] width 128 height 72
click at [423, 431] on img at bounding box center [388, 431] width 128 height 72
click at [431, 521] on button "Установить по умолчанию" at bounding box center [415, 512] width 182 height 29
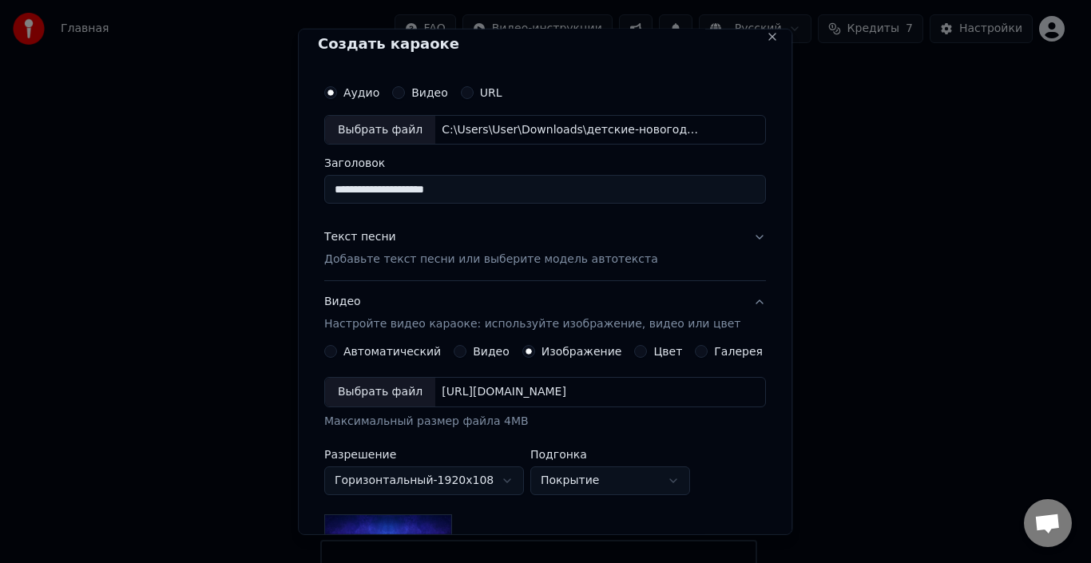
scroll to position [0, 0]
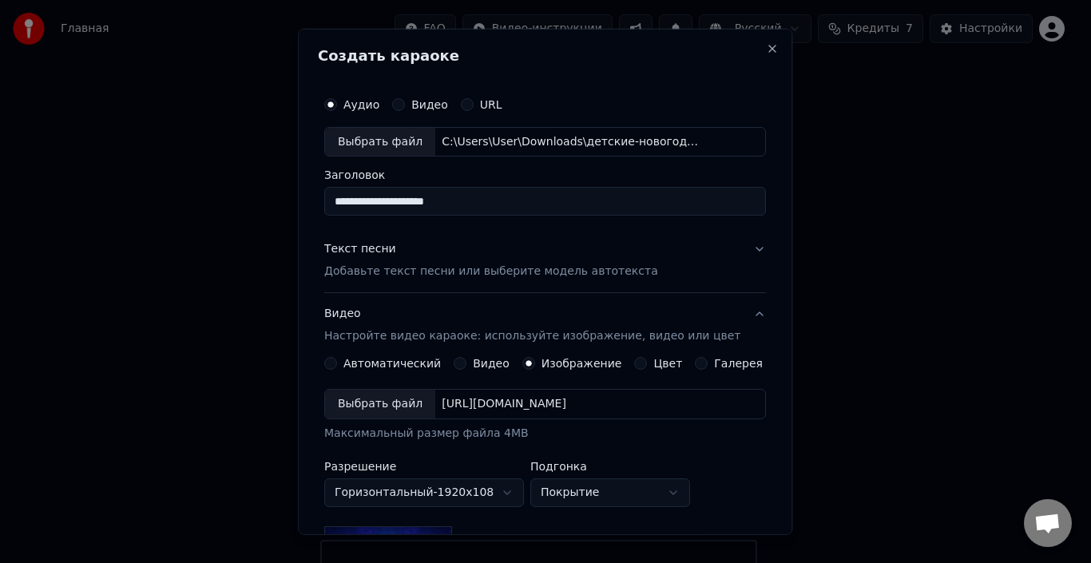
click at [385, 403] on div "Выбрать файл" at bounding box center [380, 404] width 110 height 29
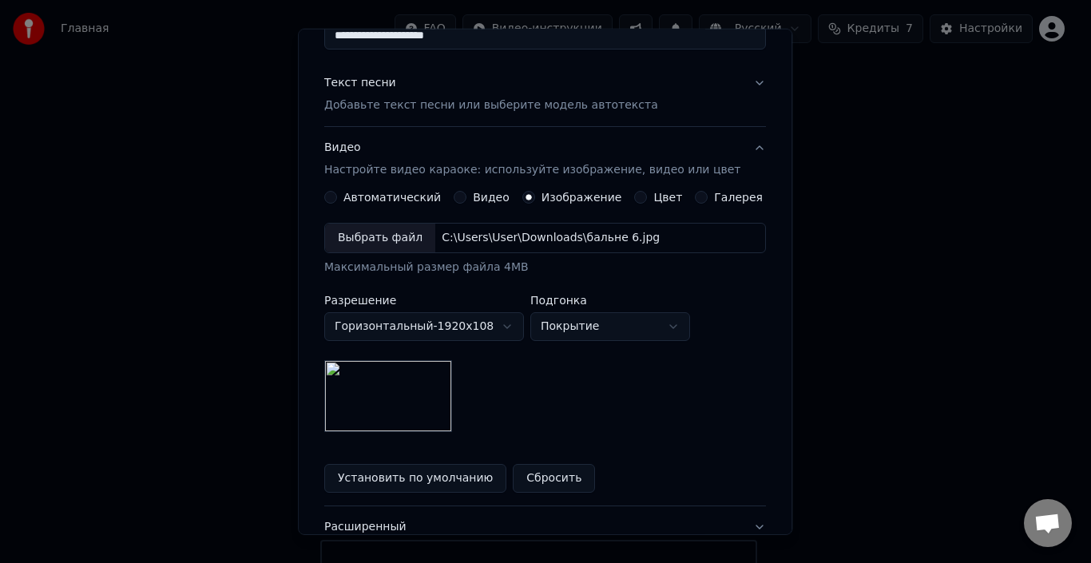
scroll to position [292, 0]
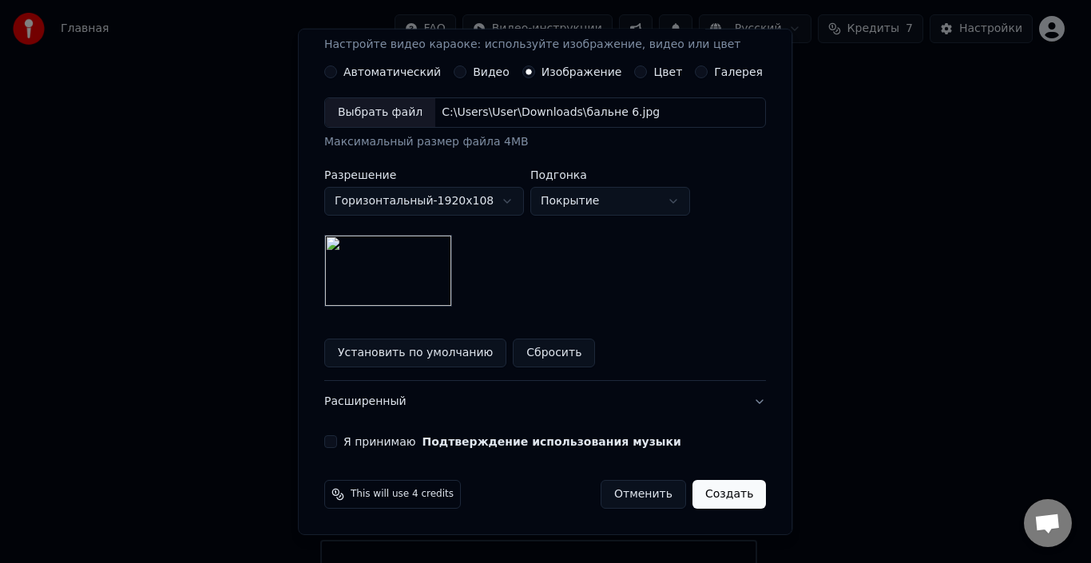
click at [705, 497] on button "Создать" at bounding box center [729, 494] width 73 height 29
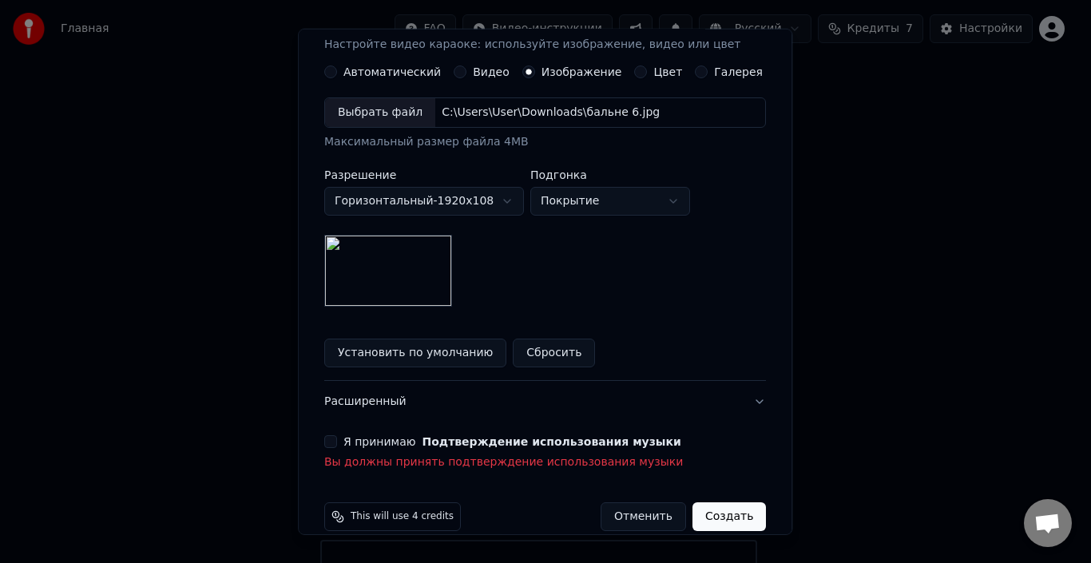
click at [337, 438] on button "Я принимаю Подтверждение использования музыки" at bounding box center [330, 441] width 13 height 13
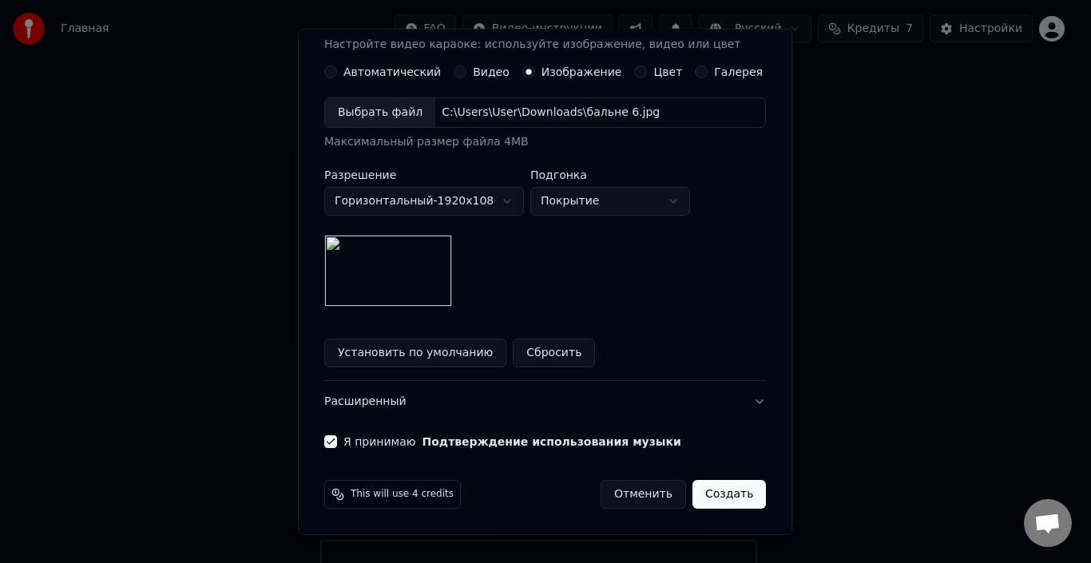
click at [700, 497] on button "Создать" at bounding box center [729, 494] width 73 height 29
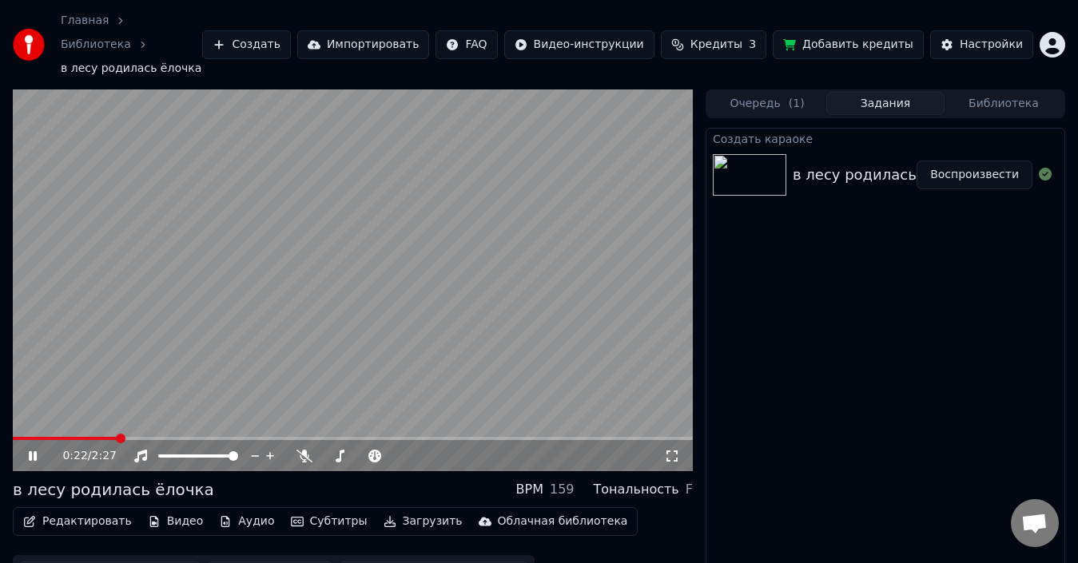
click at [31, 451] on icon at bounding box center [33, 456] width 8 height 10
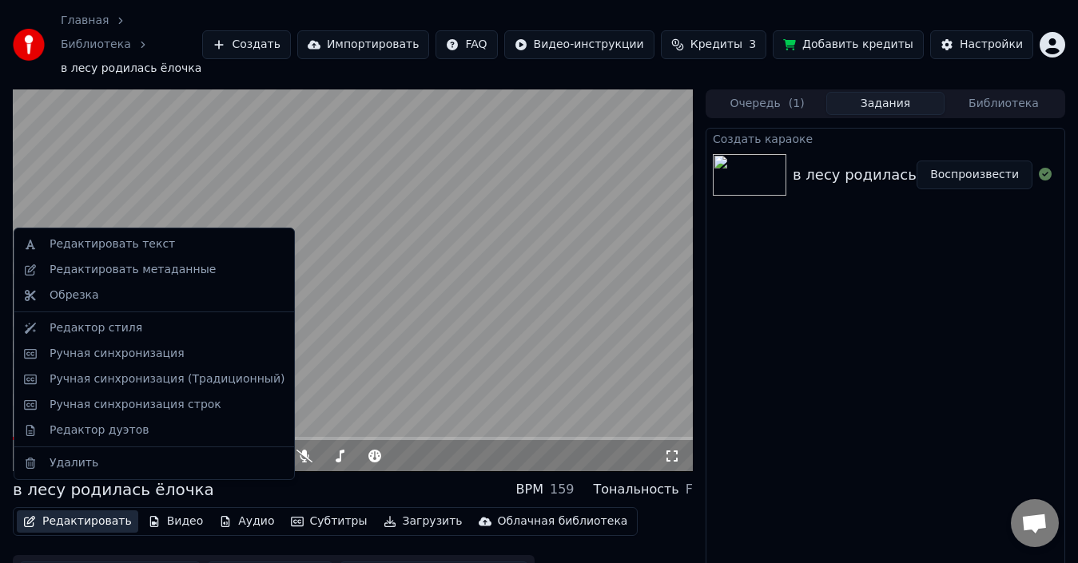
click at [28, 516] on icon "button" at bounding box center [29, 521] width 11 height 11
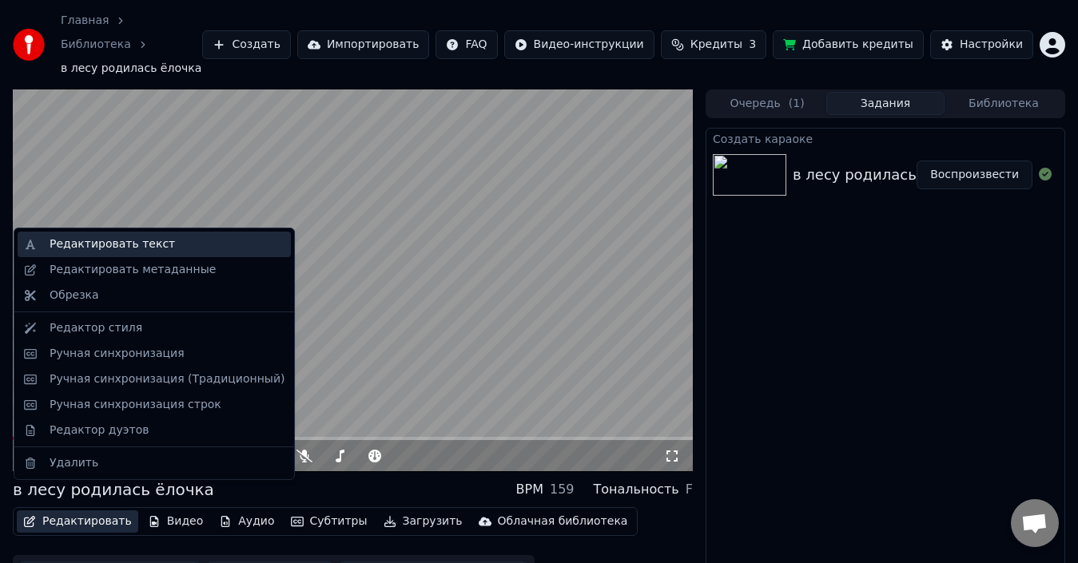
click at [177, 246] on div "Редактировать текст" at bounding box center [167, 244] width 235 height 16
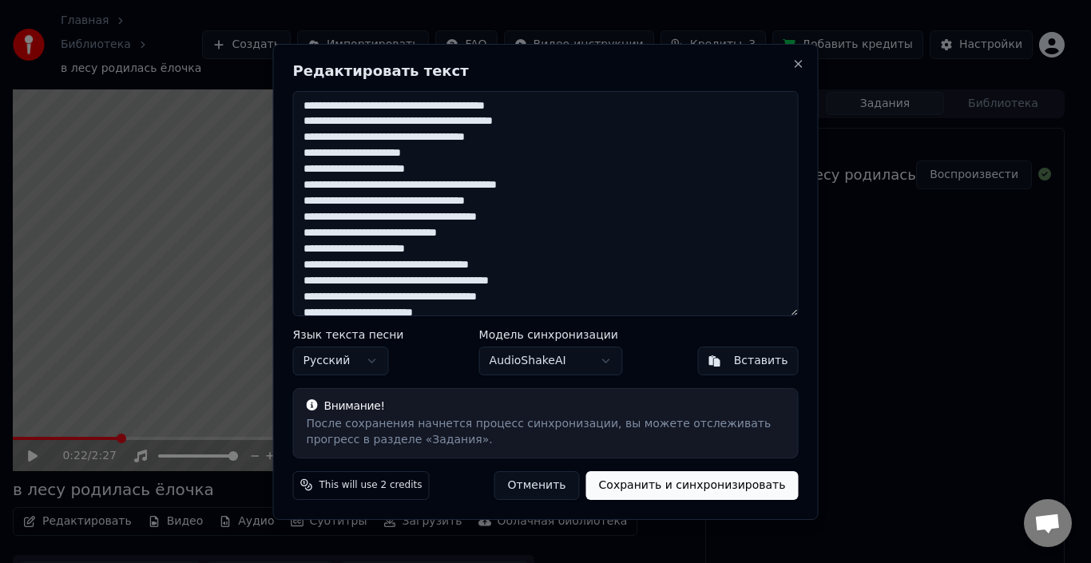
scroll to position [236, 0]
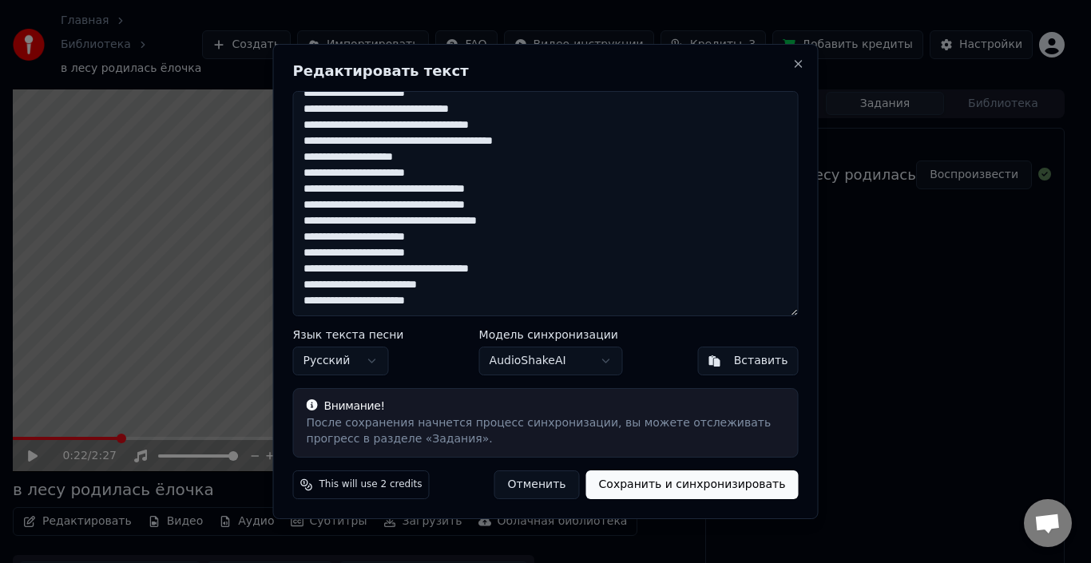
click at [485, 300] on textarea "**********" at bounding box center [546, 203] width 506 height 225
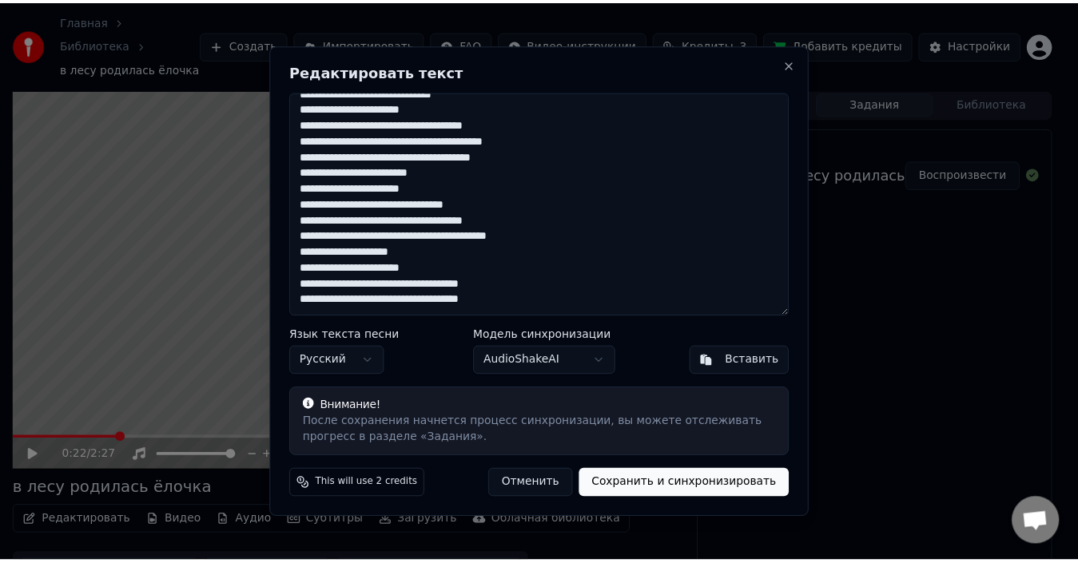
scroll to position [141, 0]
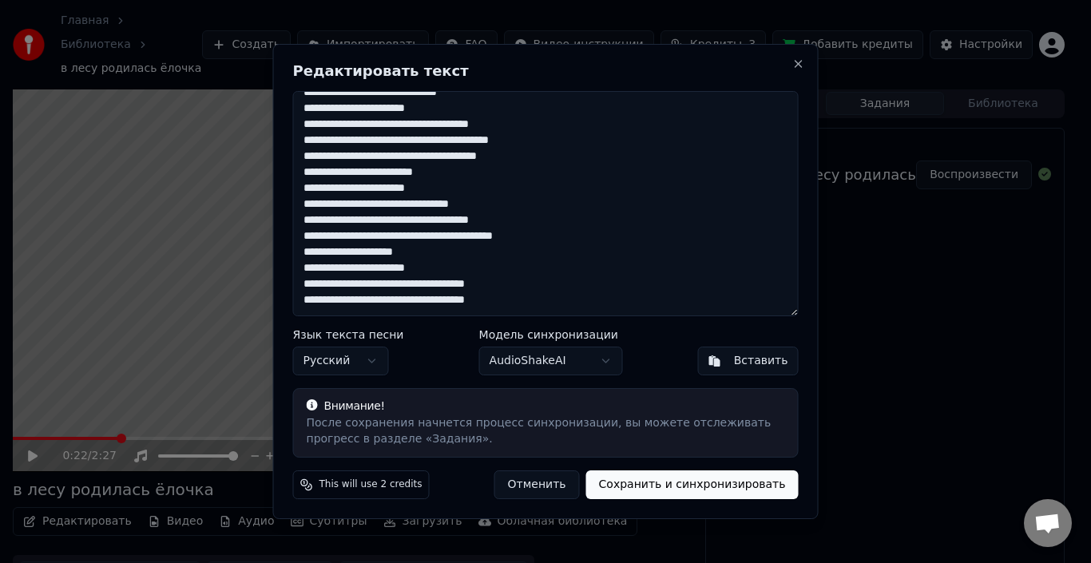
type textarea "**********"
click at [684, 480] on button "Сохранить и синхронизировать" at bounding box center [692, 485] width 213 height 29
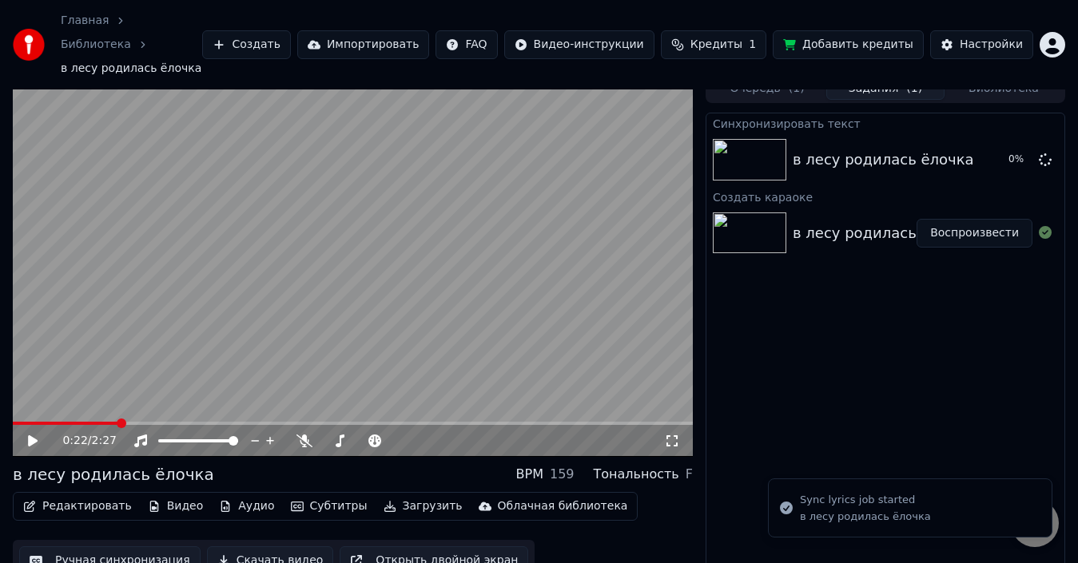
scroll to position [19, 0]
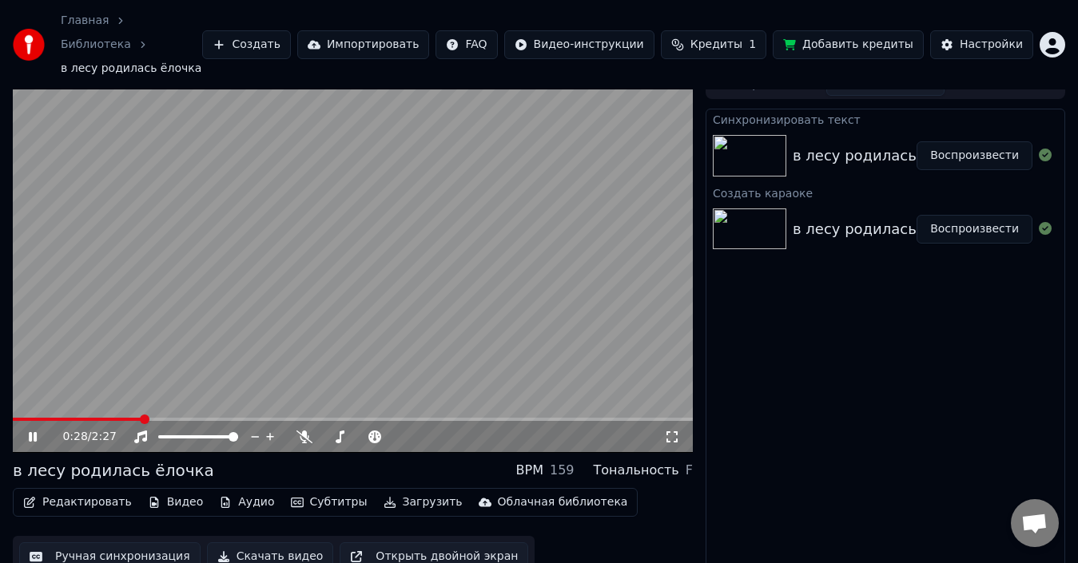
click at [29, 431] on icon at bounding box center [44, 437] width 37 height 13
click at [34, 431] on icon at bounding box center [33, 436] width 10 height 11
